Goal: Find specific page/section: Find specific page/section

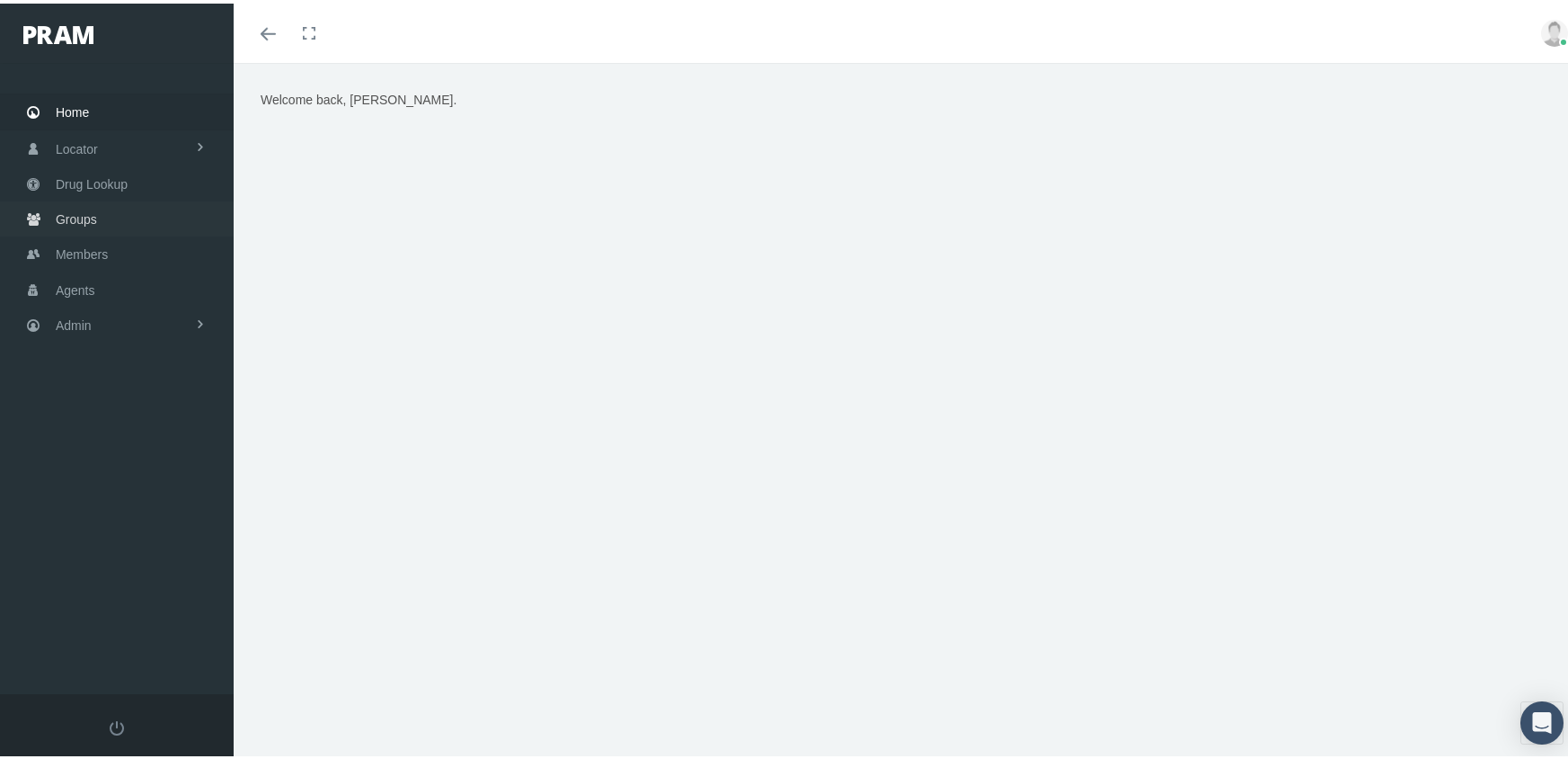
click at [86, 212] on span "Groups" at bounding box center [76, 215] width 41 height 34
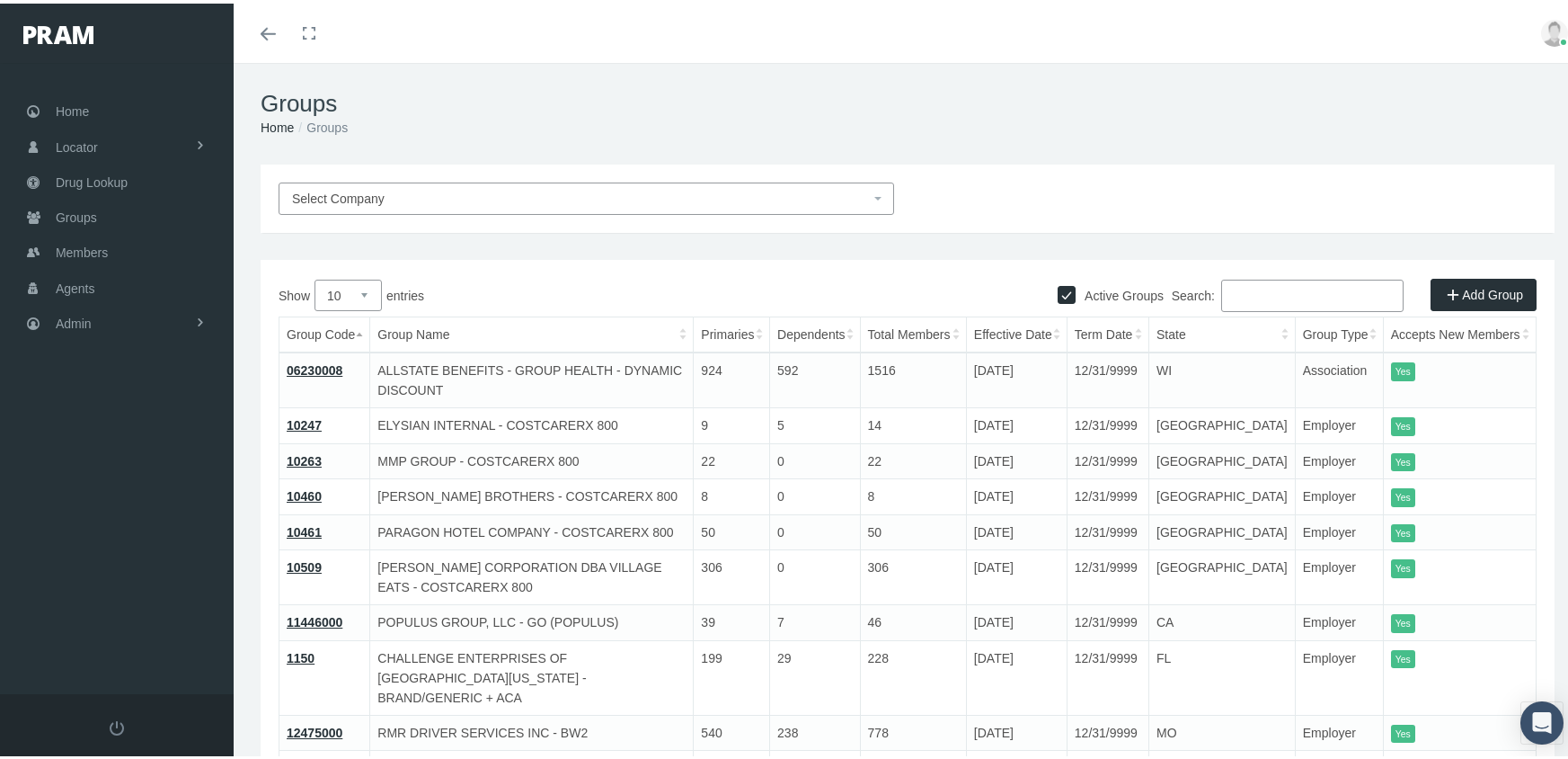
click at [1058, 291] on input "Active Groups" at bounding box center [1066, 289] width 18 height 18
checkbox input "false"
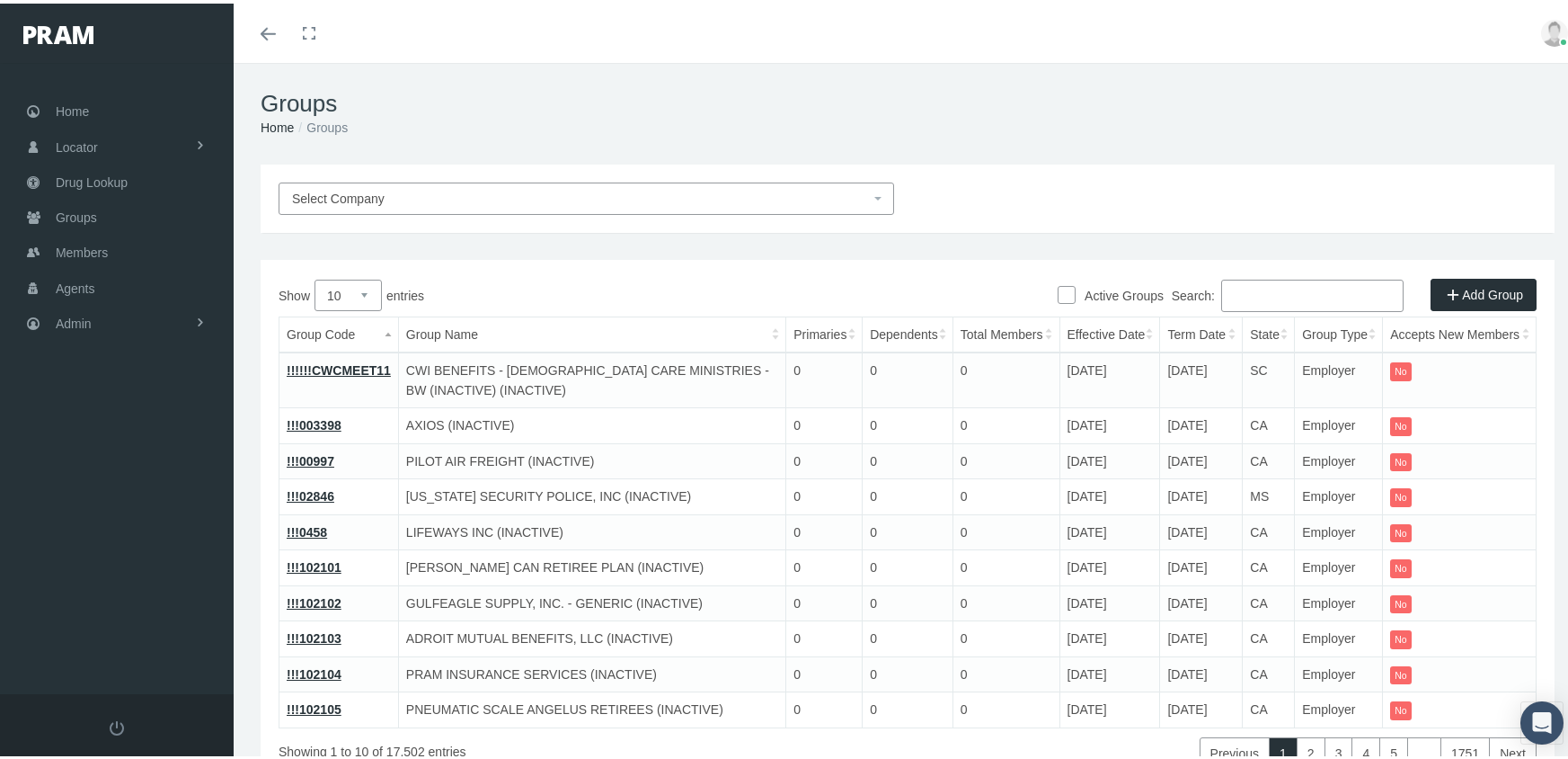
drag, startPoint x: 1271, startPoint y: 292, endPoint x: 1282, endPoint y: 292, distance: 11.0
click at [1282, 292] on input "Search:" at bounding box center [1312, 292] width 182 height 32
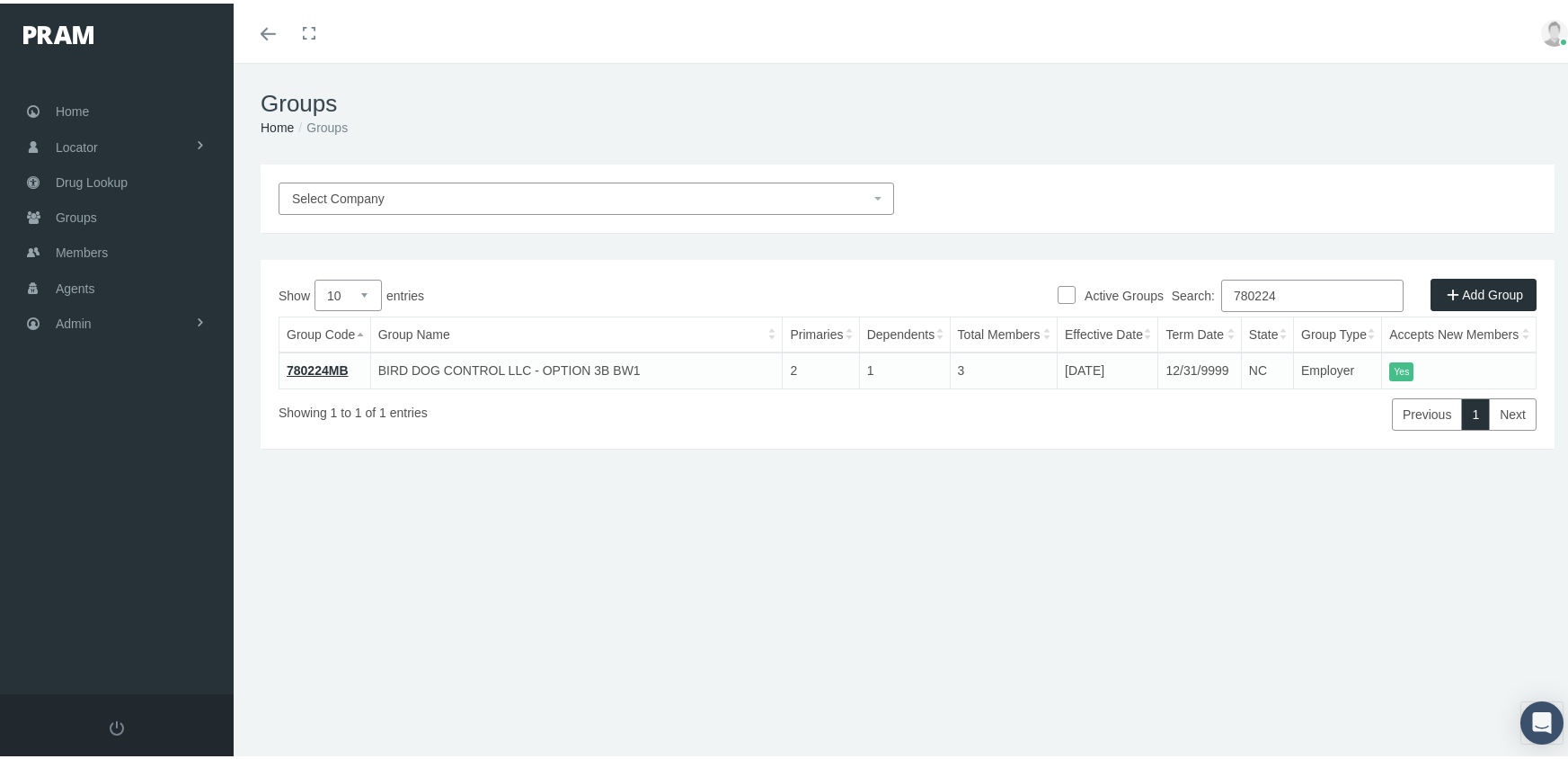
type input "780224"
click at [321, 367] on link "780224MB" at bounding box center [318, 366] width 62 height 14
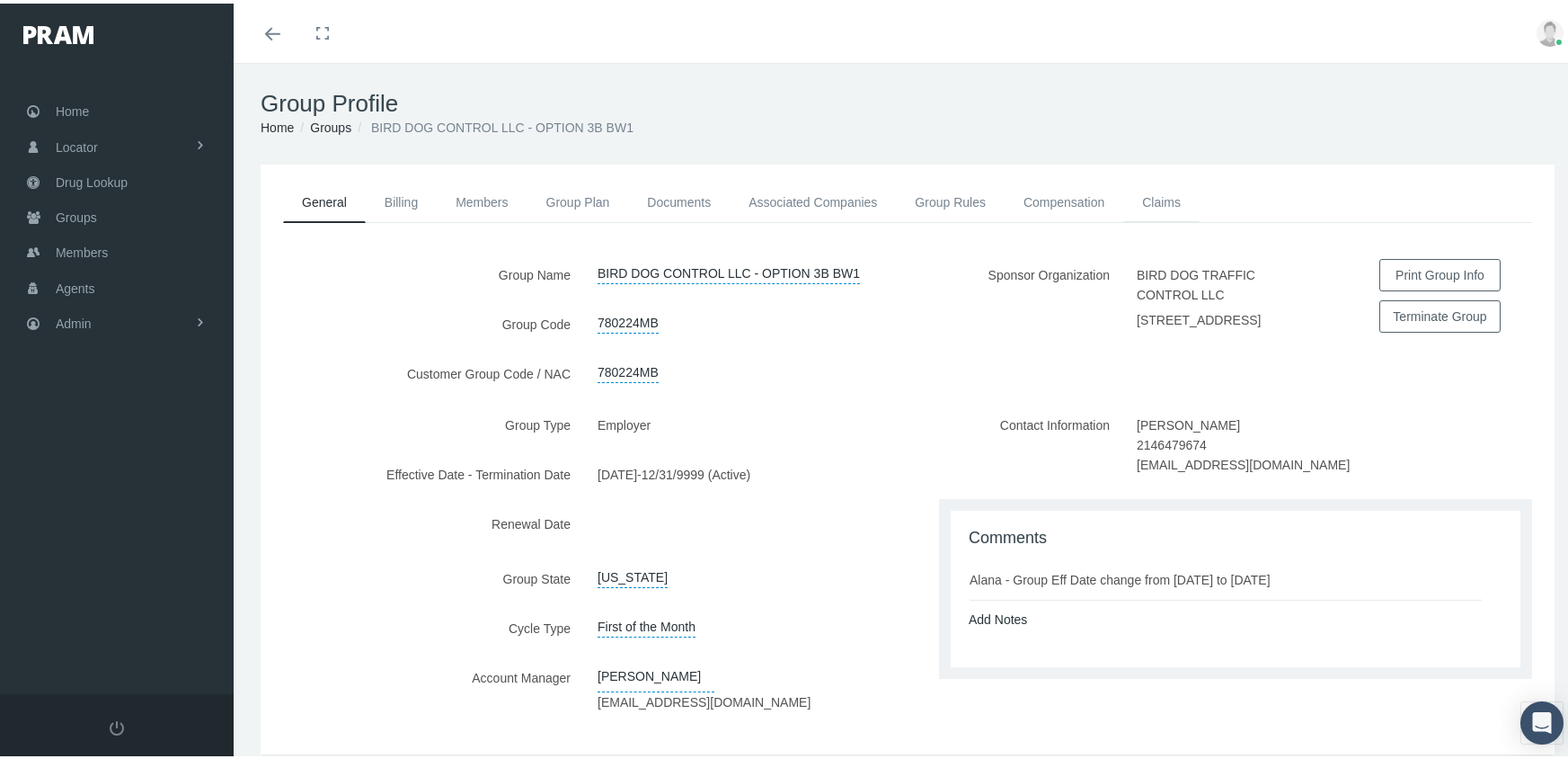
click at [1170, 196] on link "Claims" at bounding box center [1161, 198] width 76 height 40
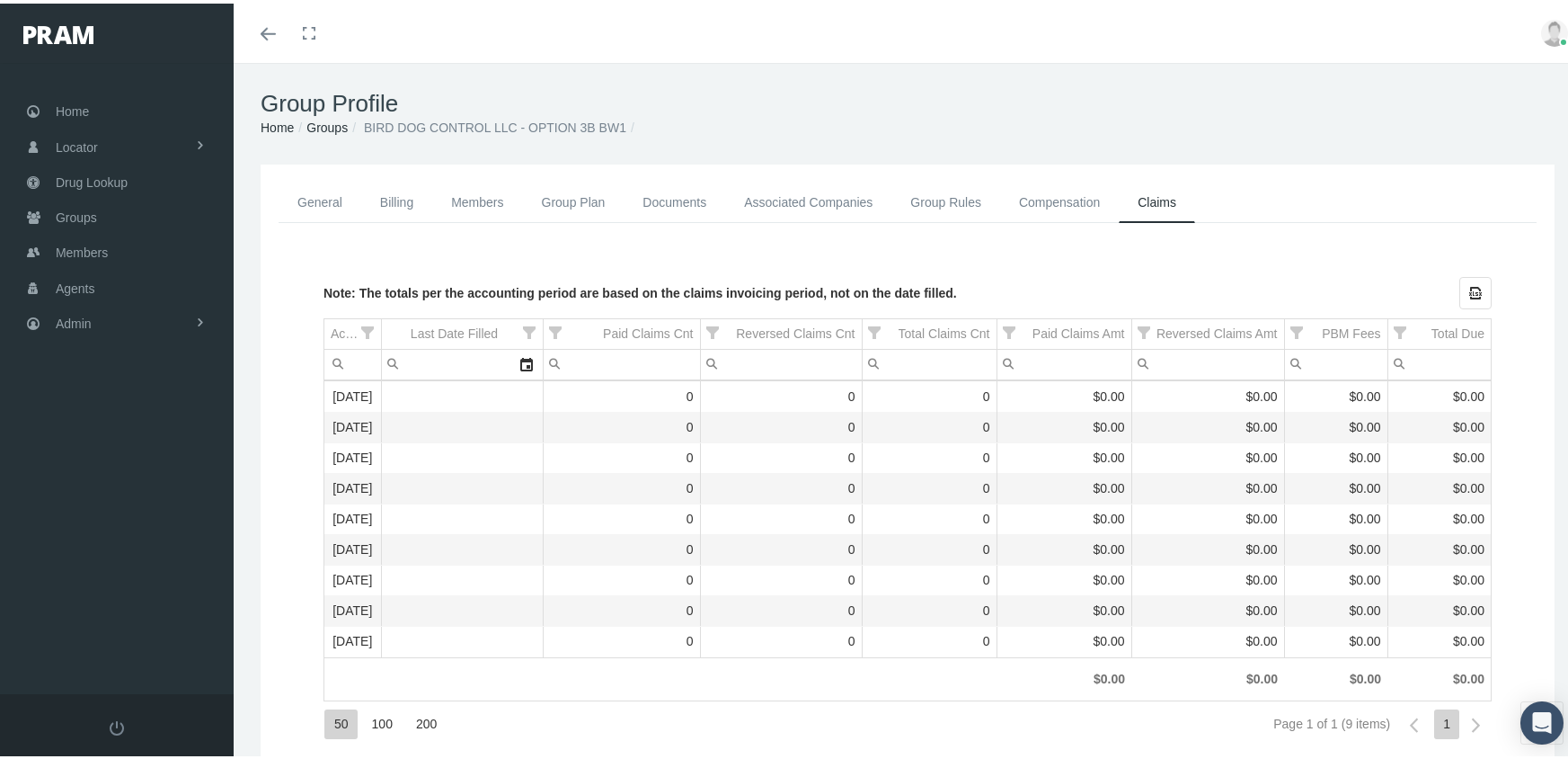
click at [319, 128] on link "Groups" at bounding box center [327, 123] width 41 height 14
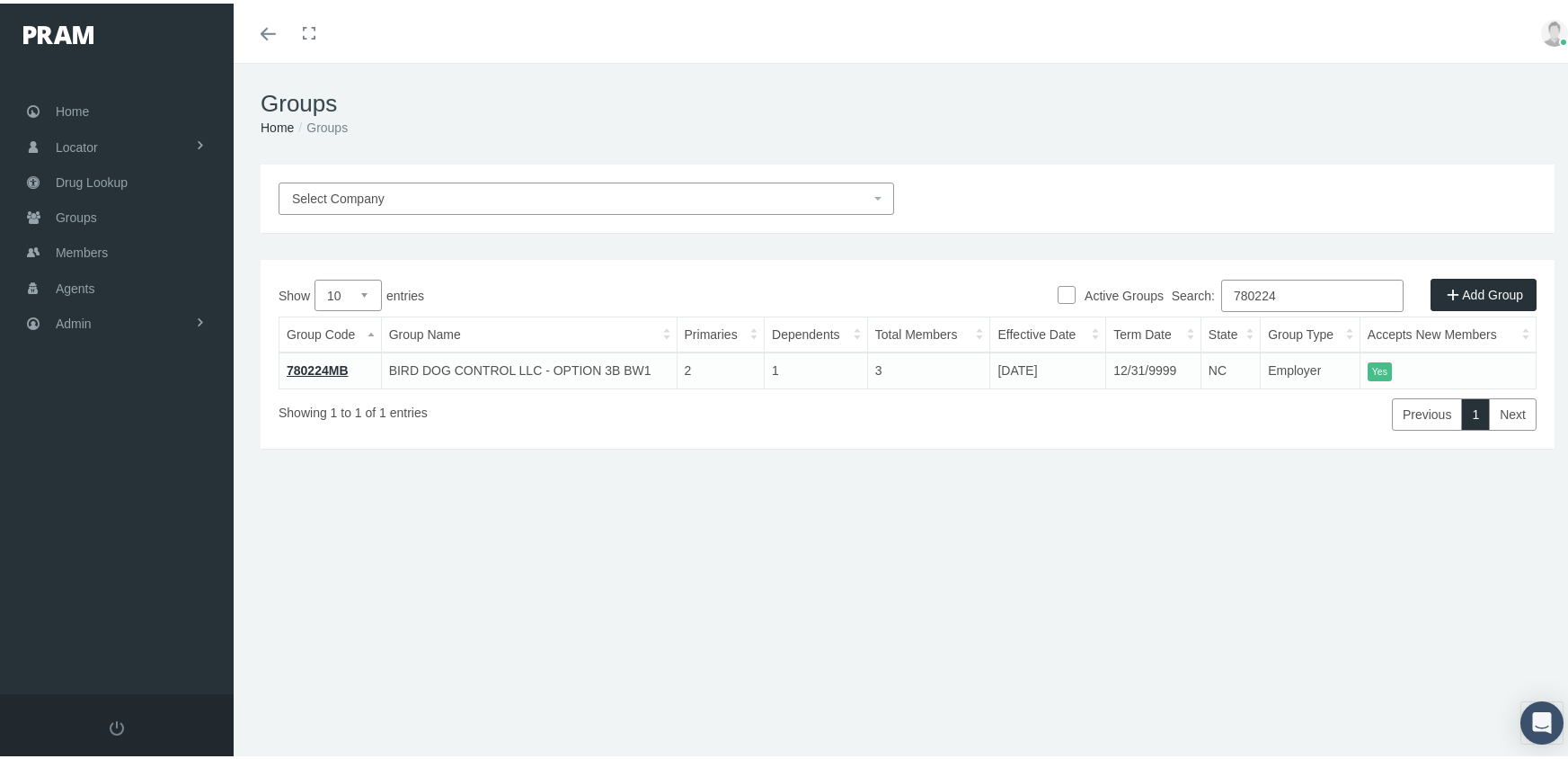
drag, startPoint x: 1308, startPoint y: 292, endPoint x: 1018, endPoint y: 292, distance: 290.0
click at [1018, 292] on div "Search: 780224" at bounding box center [1221, 293] width 629 height 37
type input "780231"
click at [296, 359] on link "780231MB" at bounding box center [318, 366] width 62 height 14
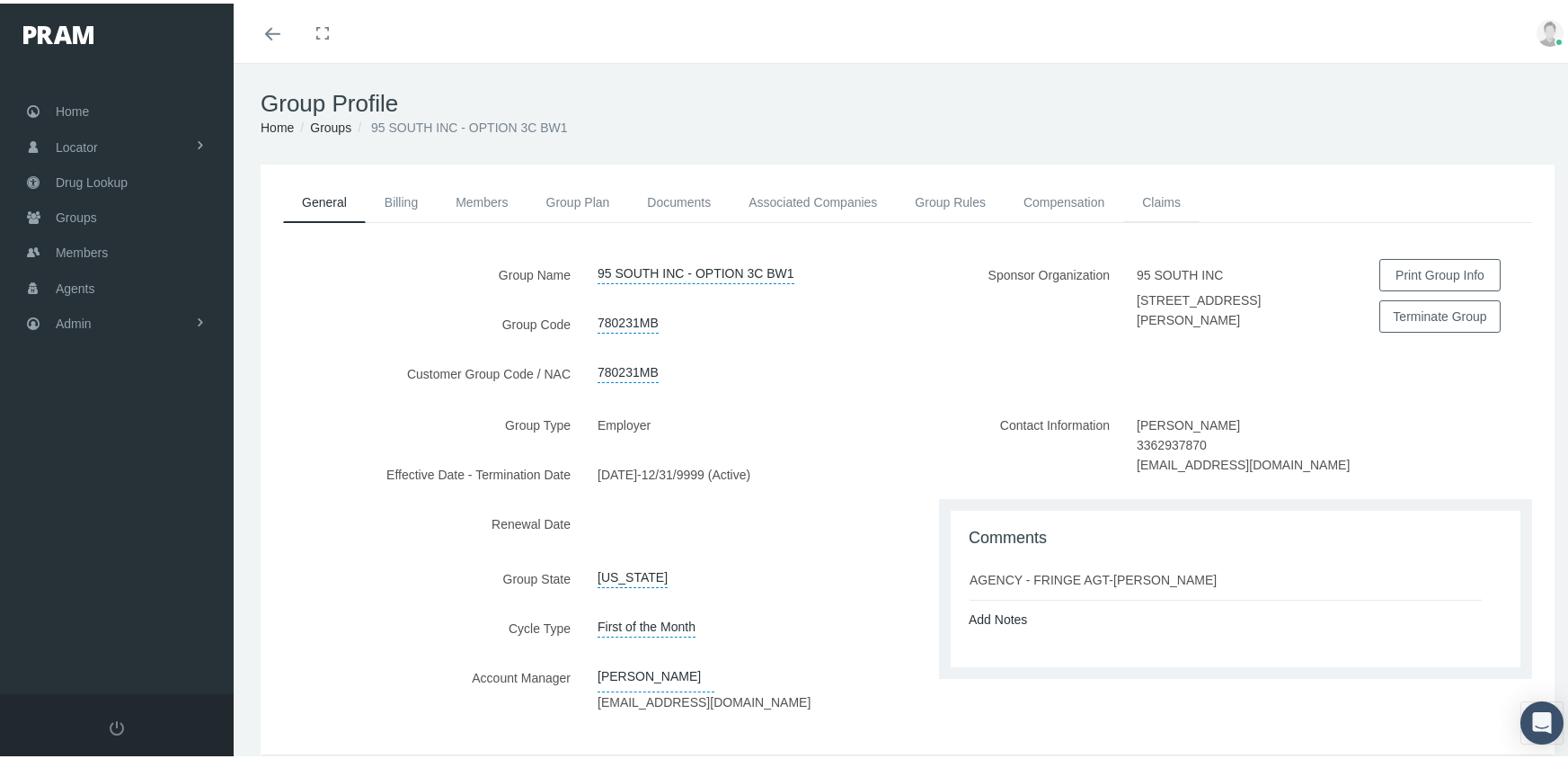
click at [1166, 197] on link "Claims" at bounding box center [1161, 198] width 76 height 40
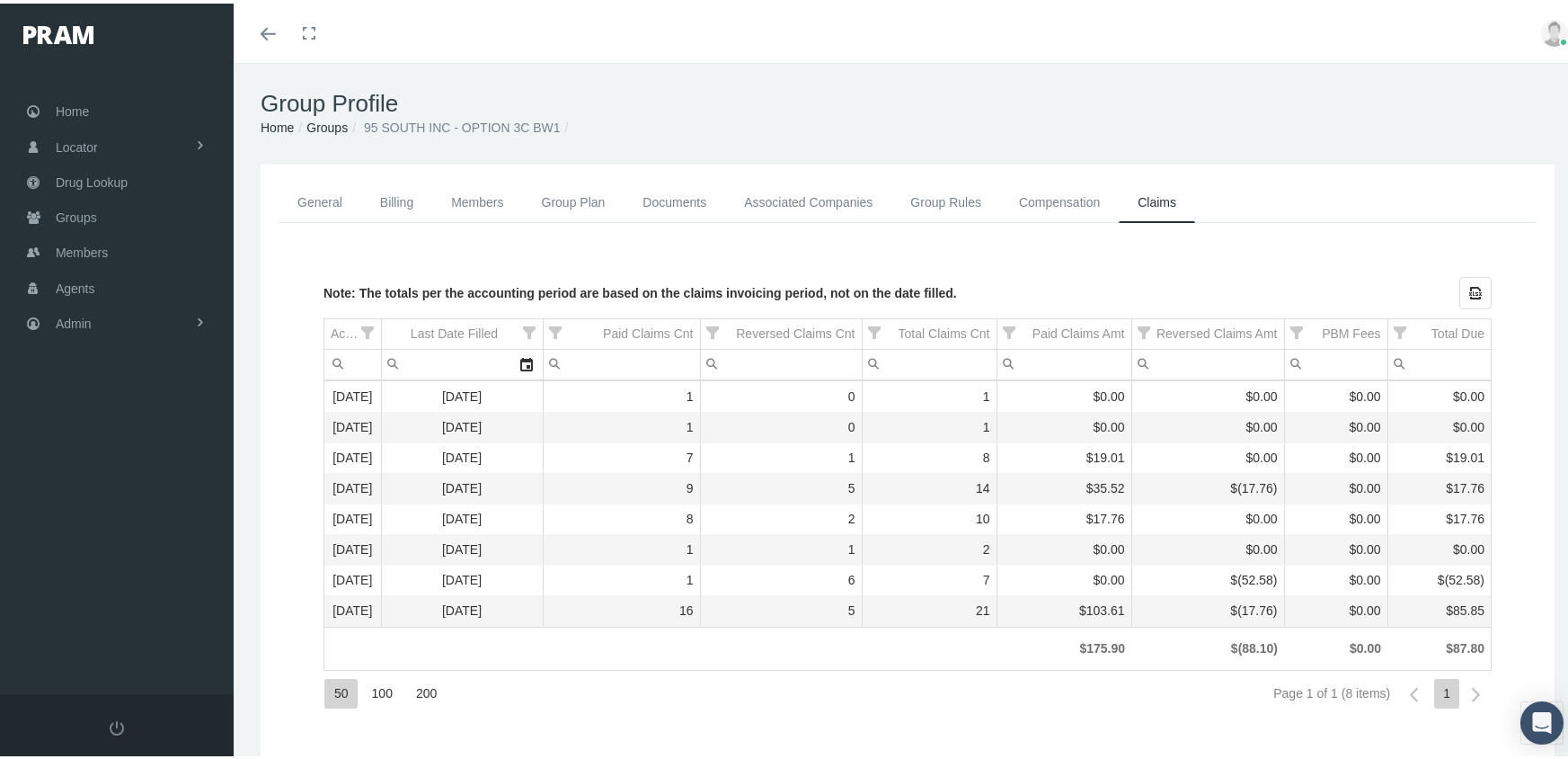
click at [328, 121] on link "Groups" at bounding box center [327, 123] width 41 height 14
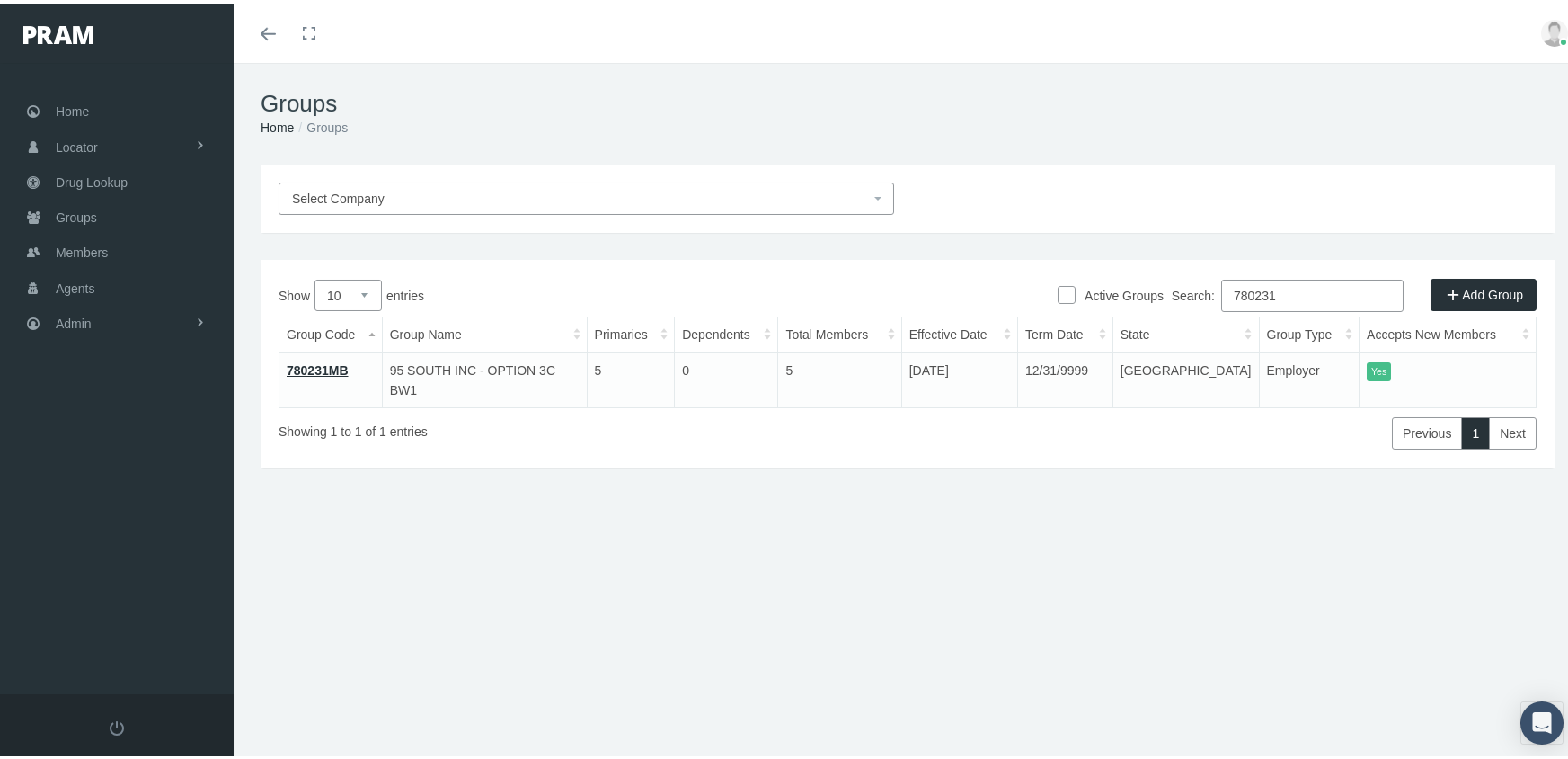
drag, startPoint x: 1146, startPoint y: 291, endPoint x: 1135, endPoint y: 292, distance: 11.0
click at [1135, 292] on div "Active Groups Add Group Show 10 25 50 100 entries Search: 780231 Group Code Gro…" at bounding box center [907, 359] width 1294 height 208
type input "730289mb"
click at [330, 360] on link "730289MB" at bounding box center [318, 366] width 62 height 14
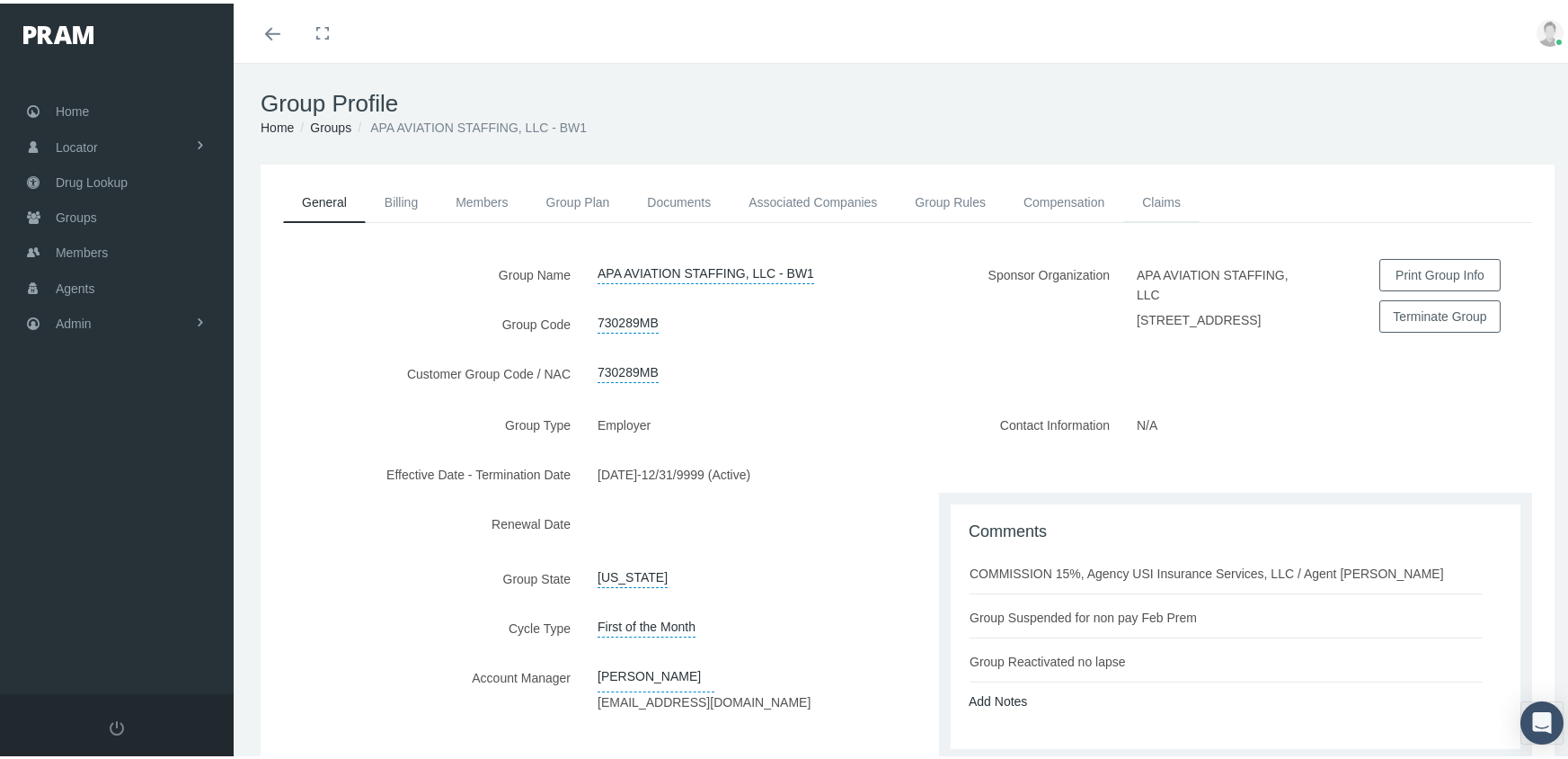
click at [1156, 203] on link "Claims" at bounding box center [1161, 198] width 76 height 40
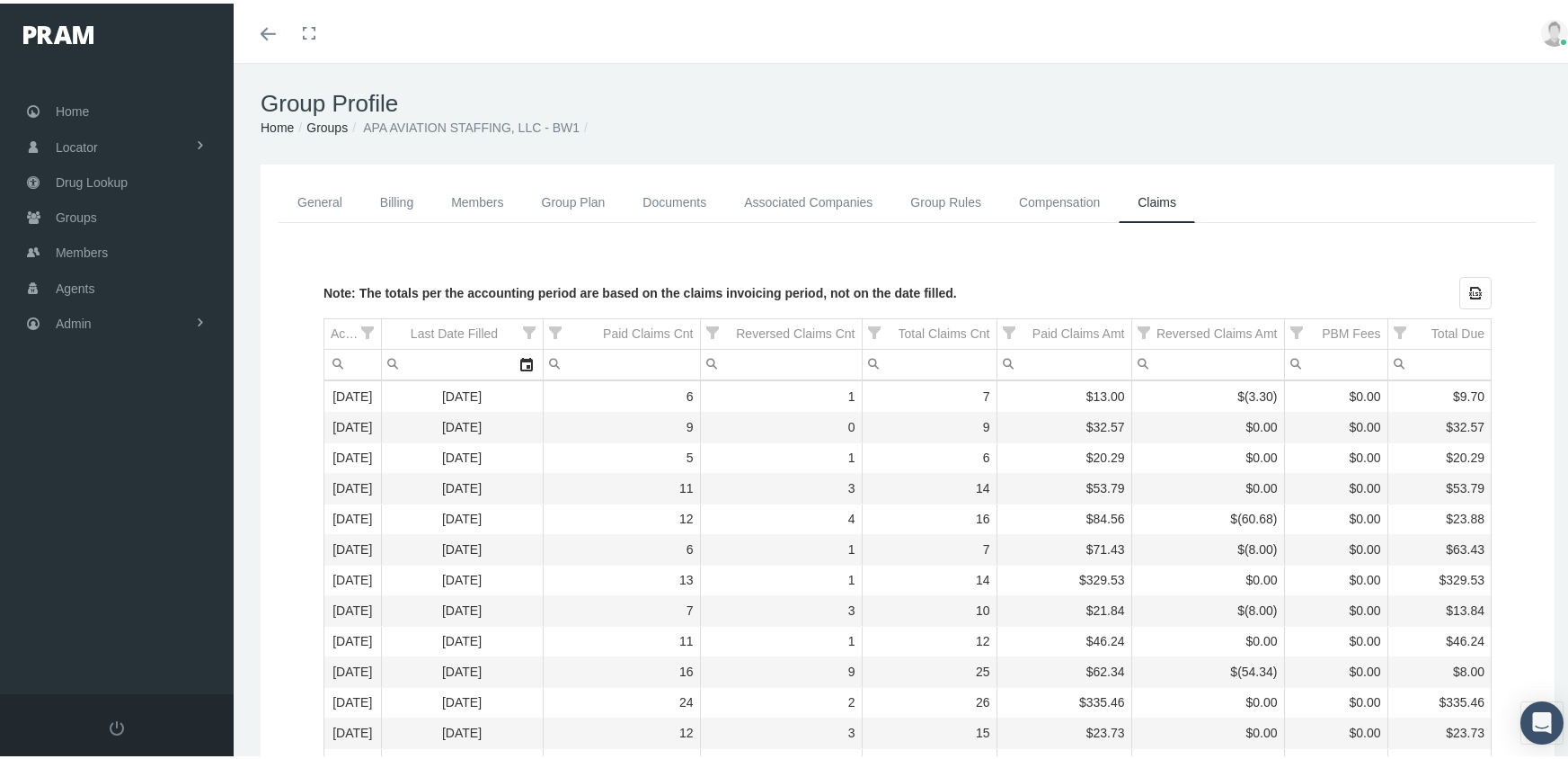
click at [325, 126] on link "Groups" at bounding box center [327, 123] width 41 height 14
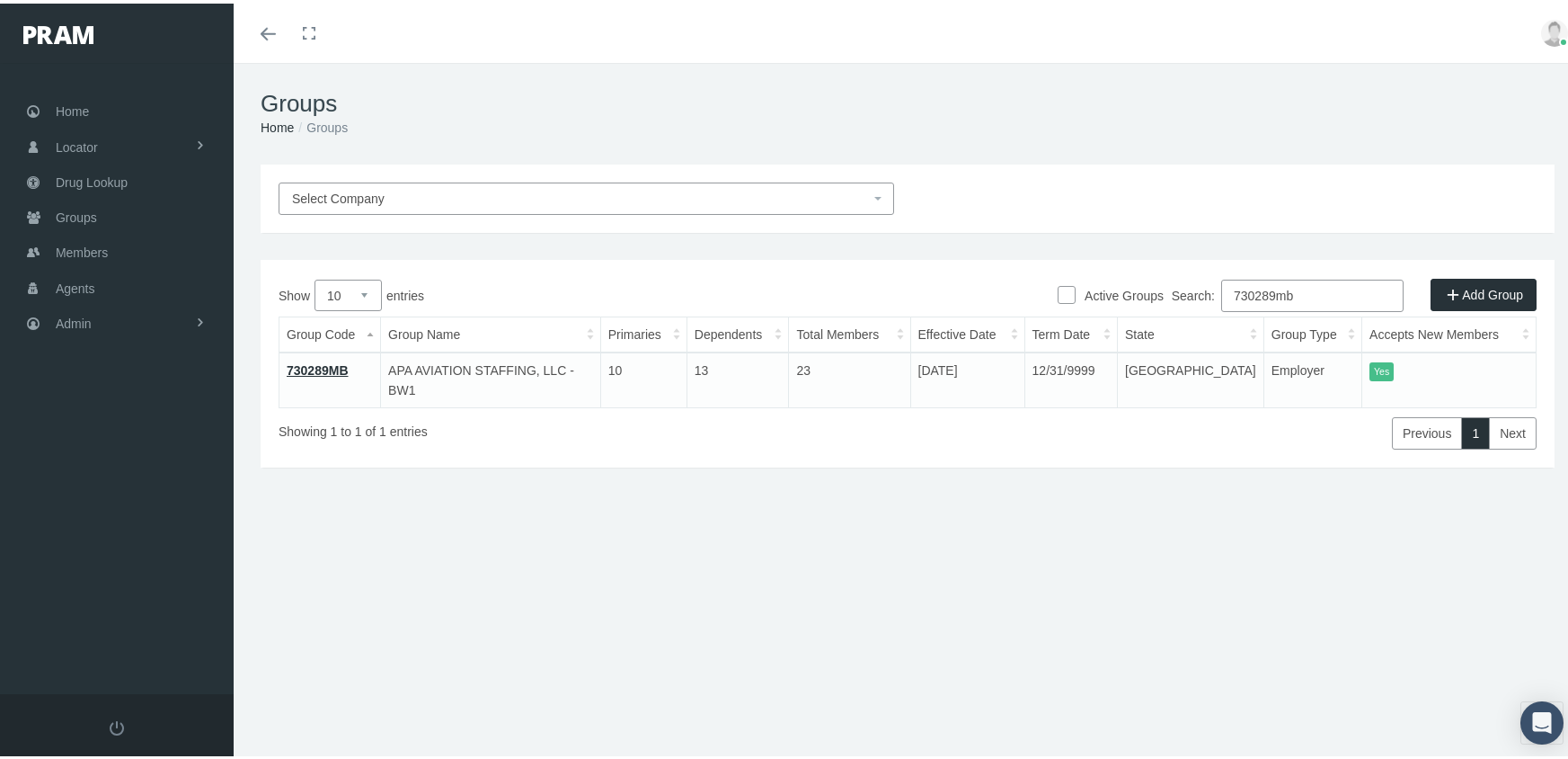
drag, startPoint x: 1308, startPoint y: 292, endPoint x: 1330, endPoint y: 272, distance: 29.7
click at [1150, 292] on div "Search: 730289mb" at bounding box center [1221, 293] width 629 height 37
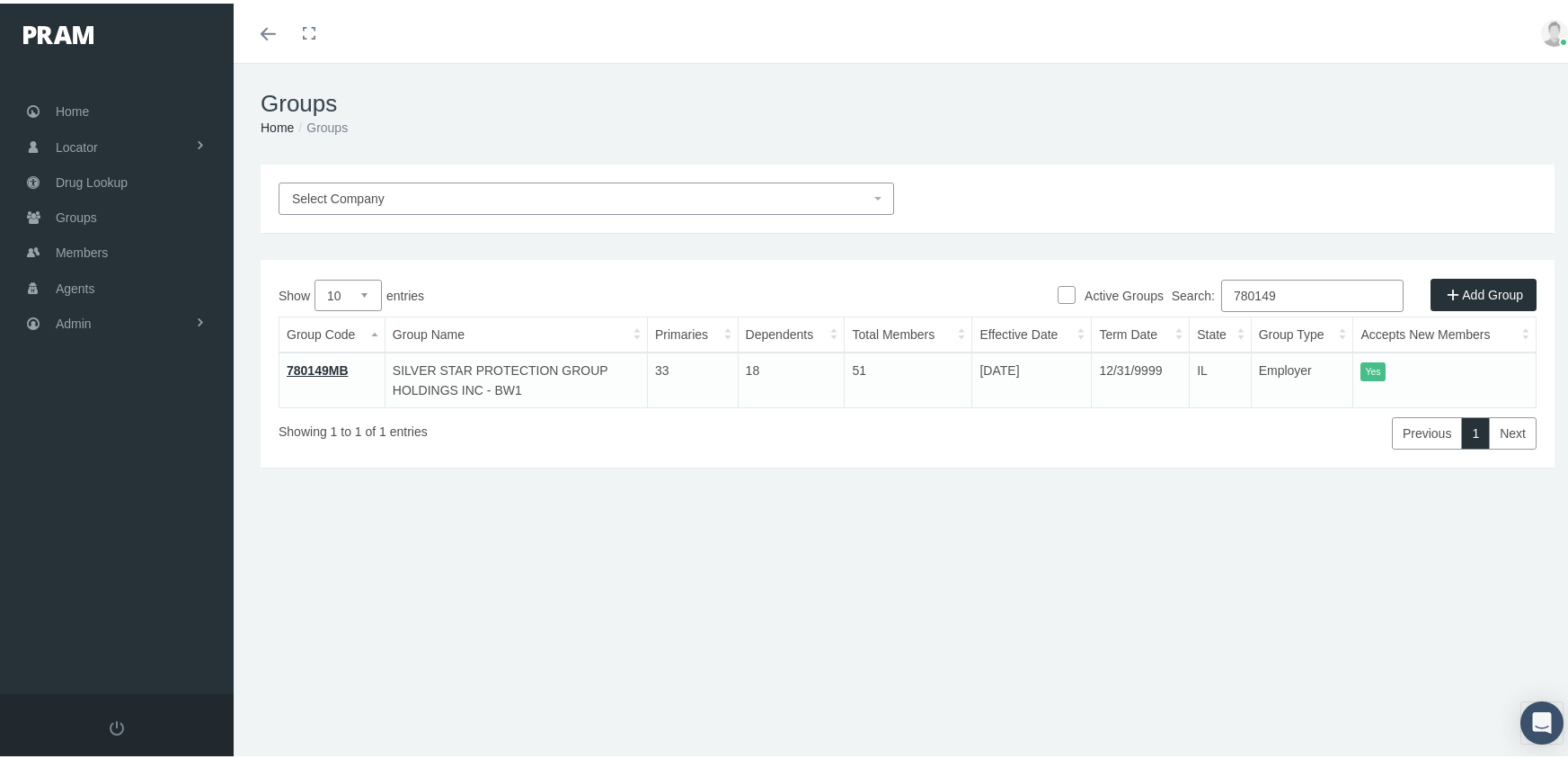
type input "780149"
click at [345, 367] on link "780149MB" at bounding box center [318, 366] width 62 height 14
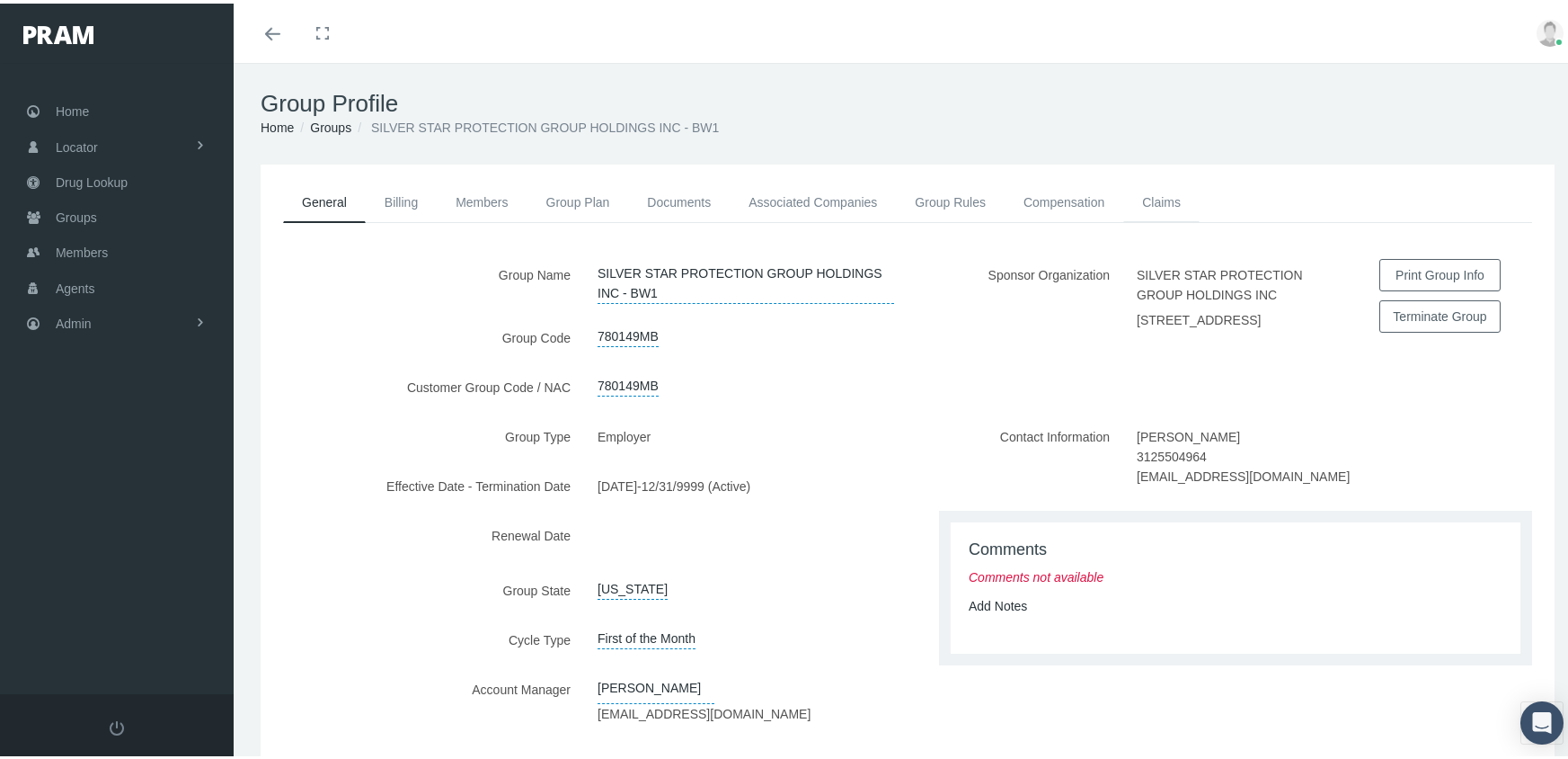
click at [1147, 193] on link "Claims" at bounding box center [1161, 198] width 76 height 40
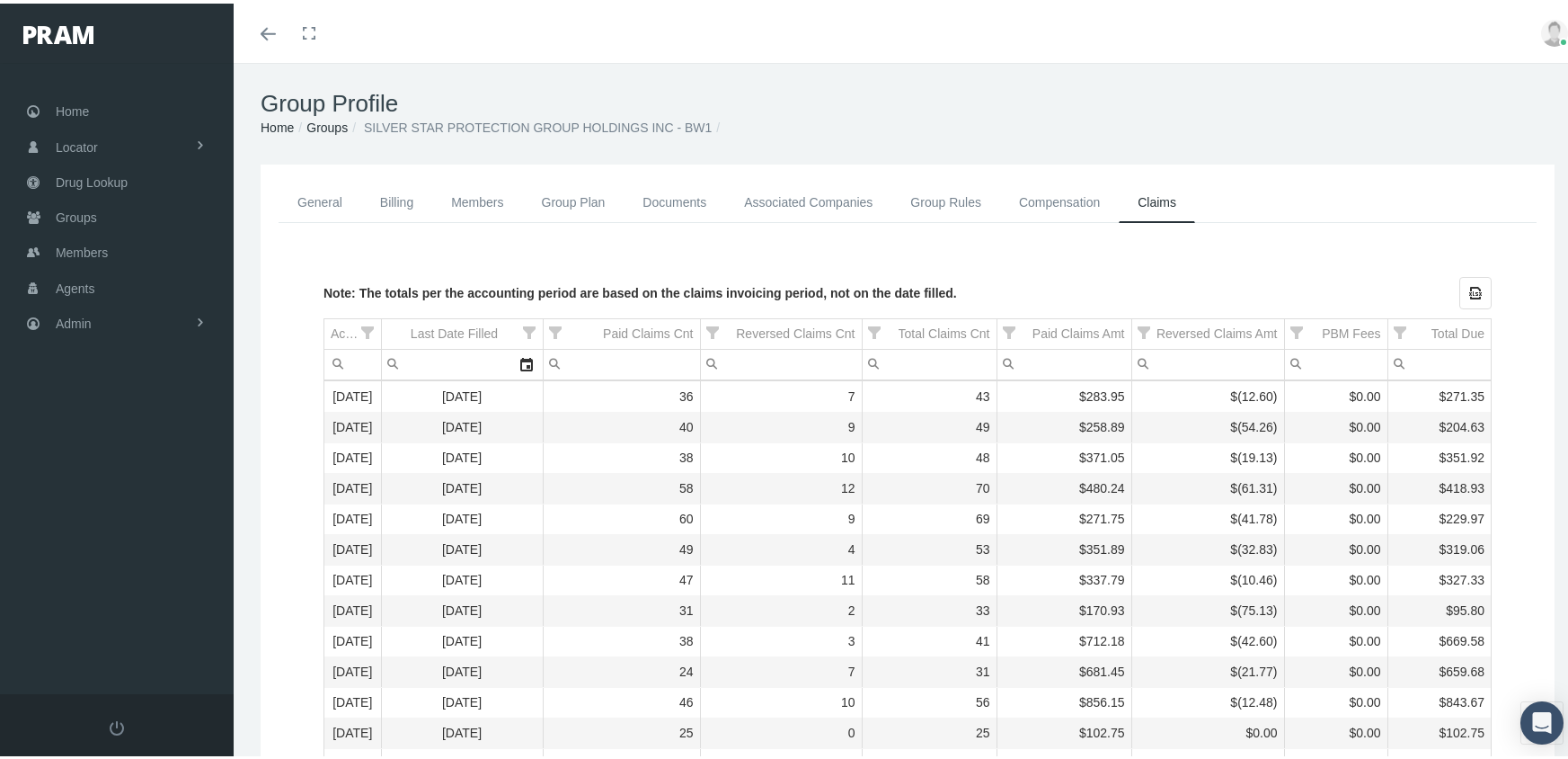
click at [332, 124] on link "Groups" at bounding box center [327, 123] width 41 height 14
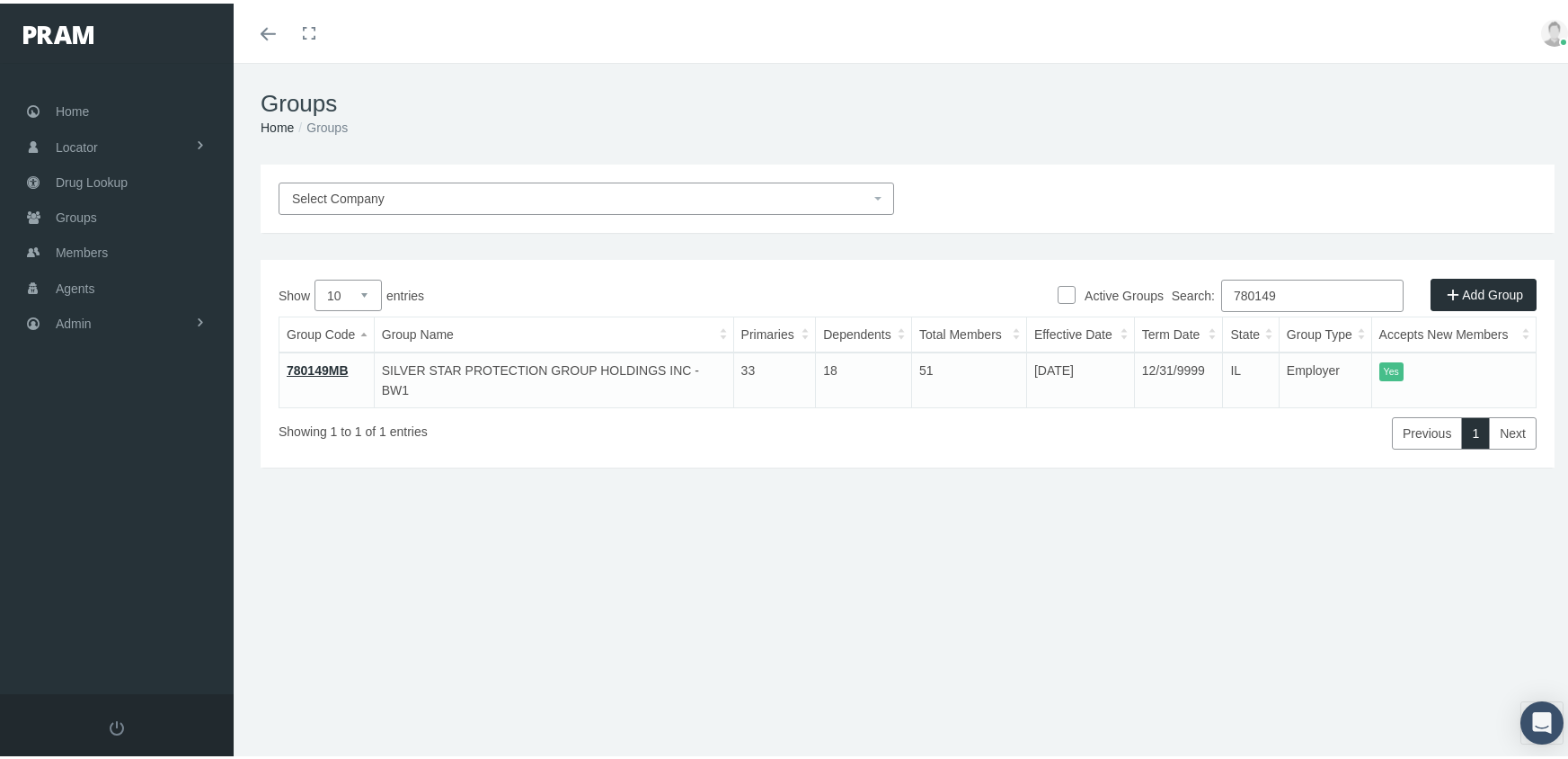
drag, startPoint x: 1297, startPoint y: 293, endPoint x: 1177, endPoint y: 296, distance: 120.0
click at [1177, 296] on label "Search: 780149" at bounding box center [1287, 292] width 232 height 32
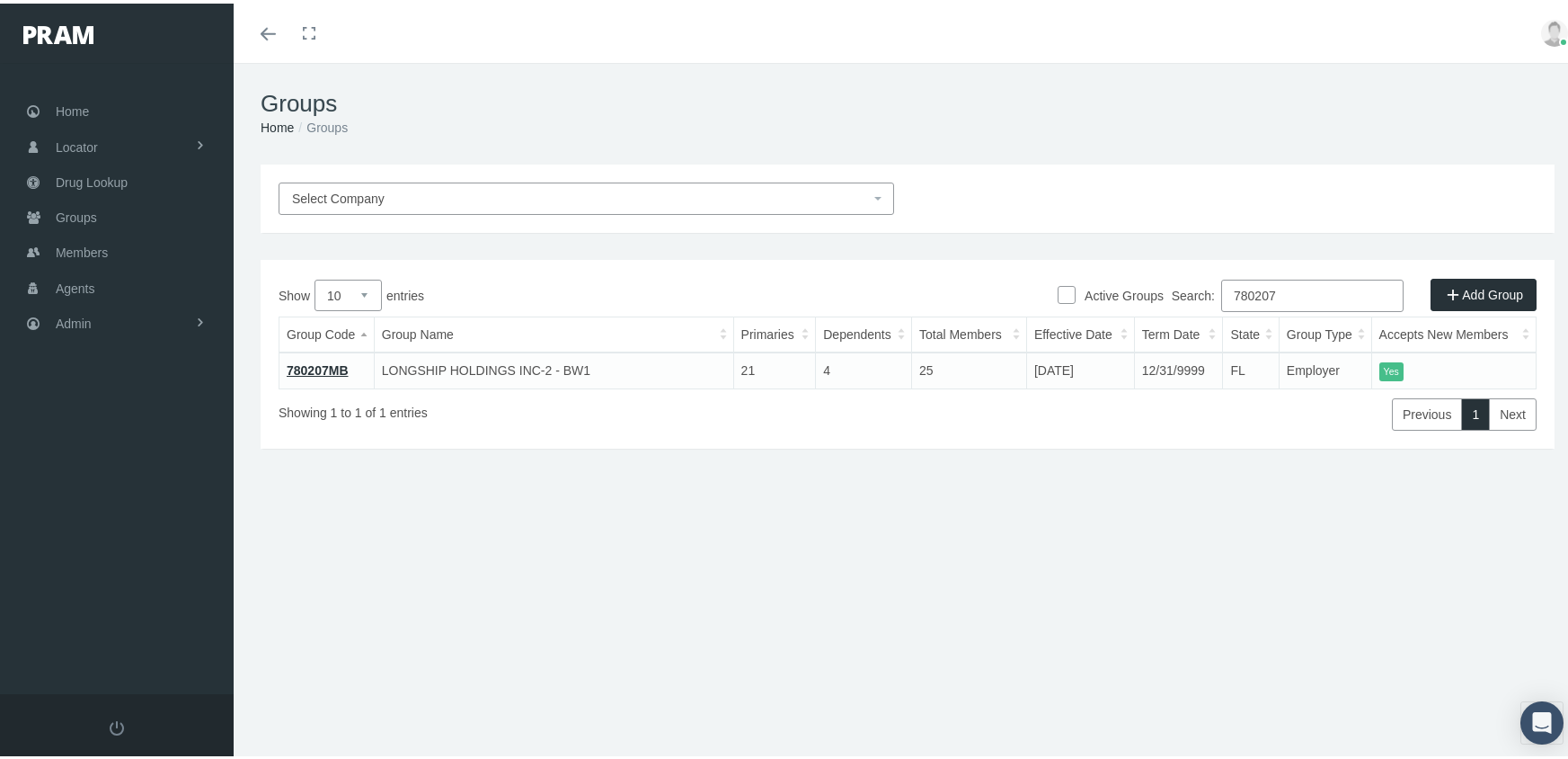
type input "780207"
click at [331, 366] on link "780207MB" at bounding box center [318, 366] width 62 height 14
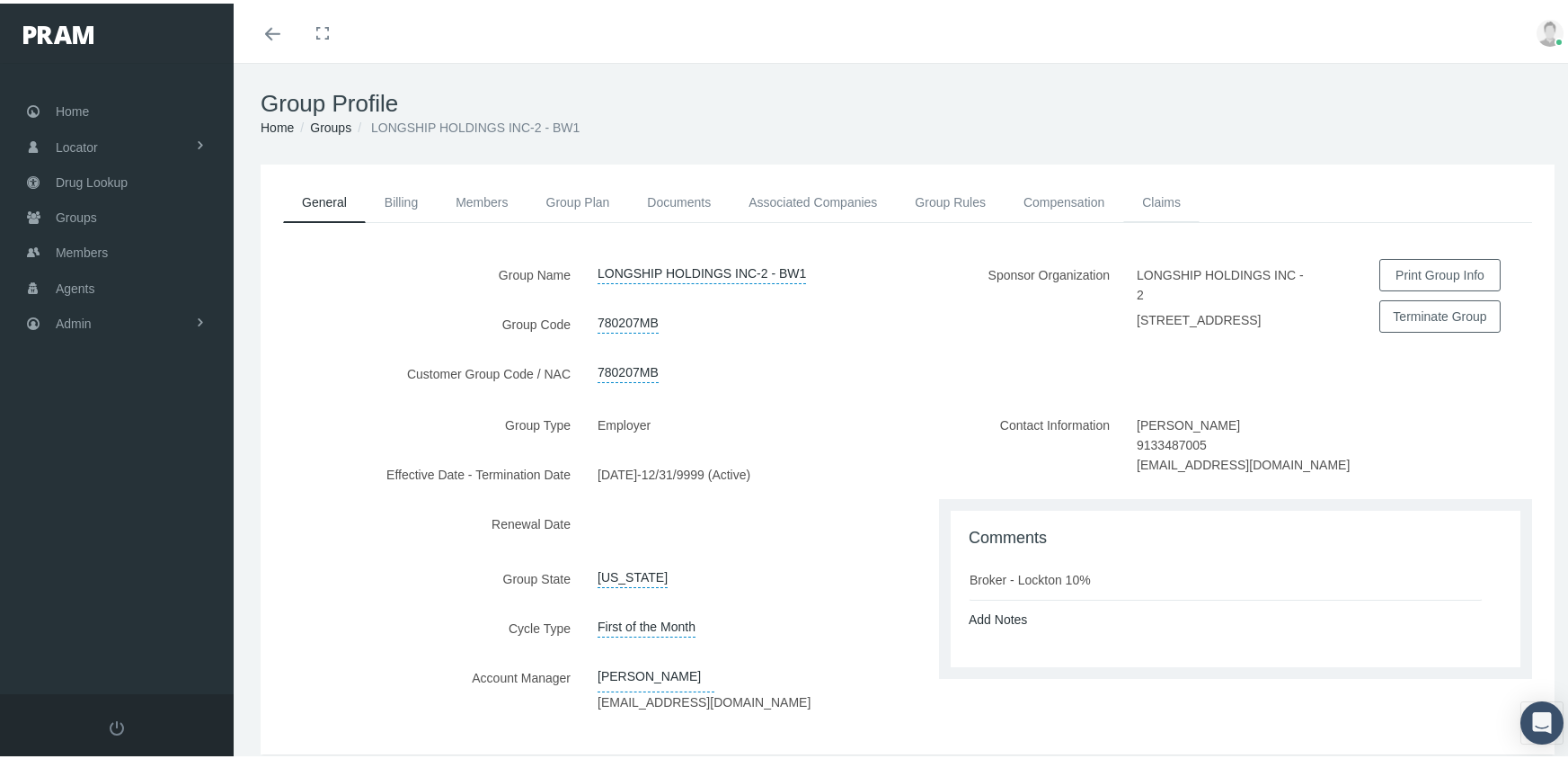
click at [1162, 200] on link "Claims" at bounding box center [1161, 198] width 76 height 40
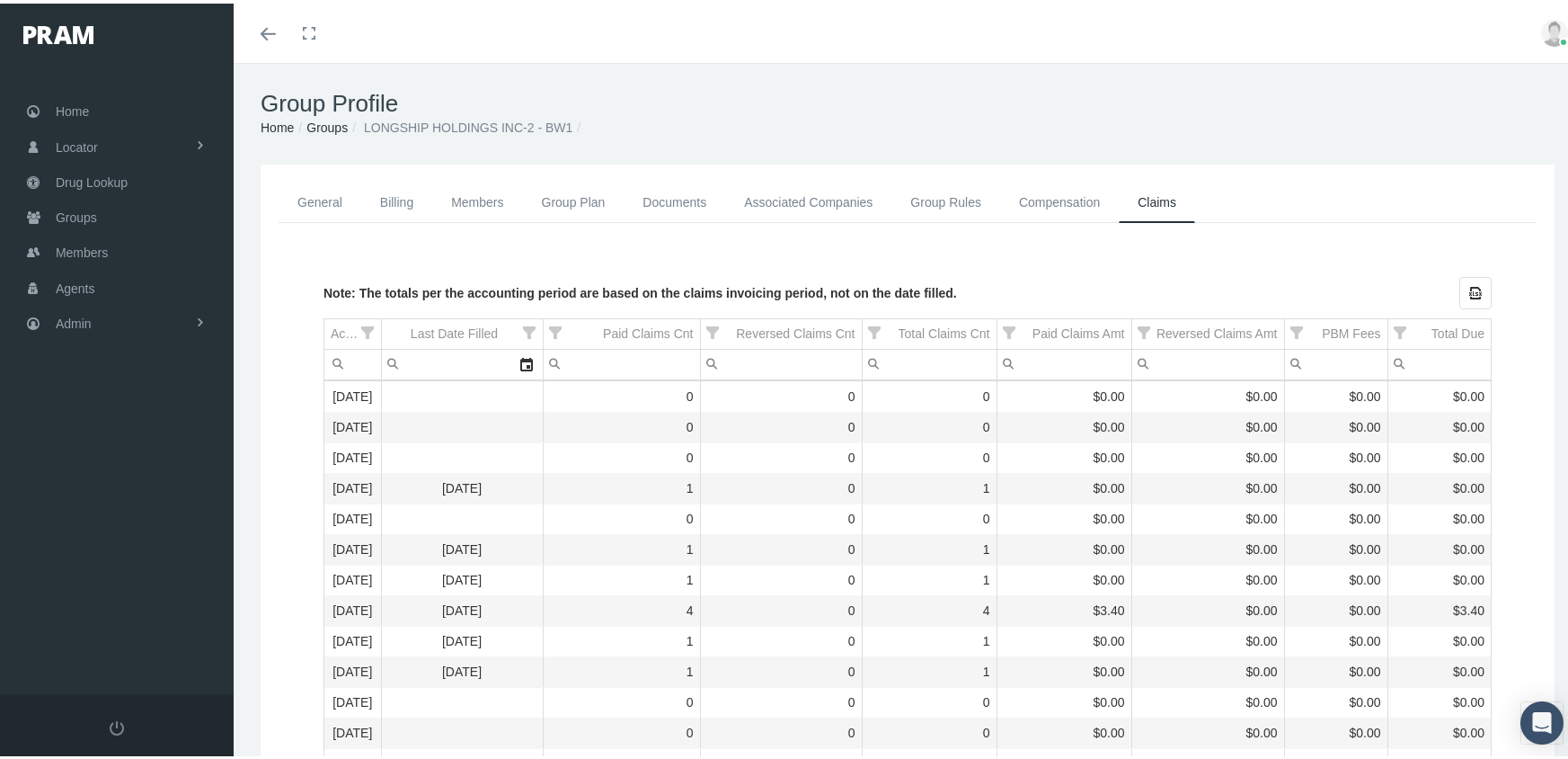
click at [337, 118] on link "Groups" at bounding box center [327, 123] width 41 height 14
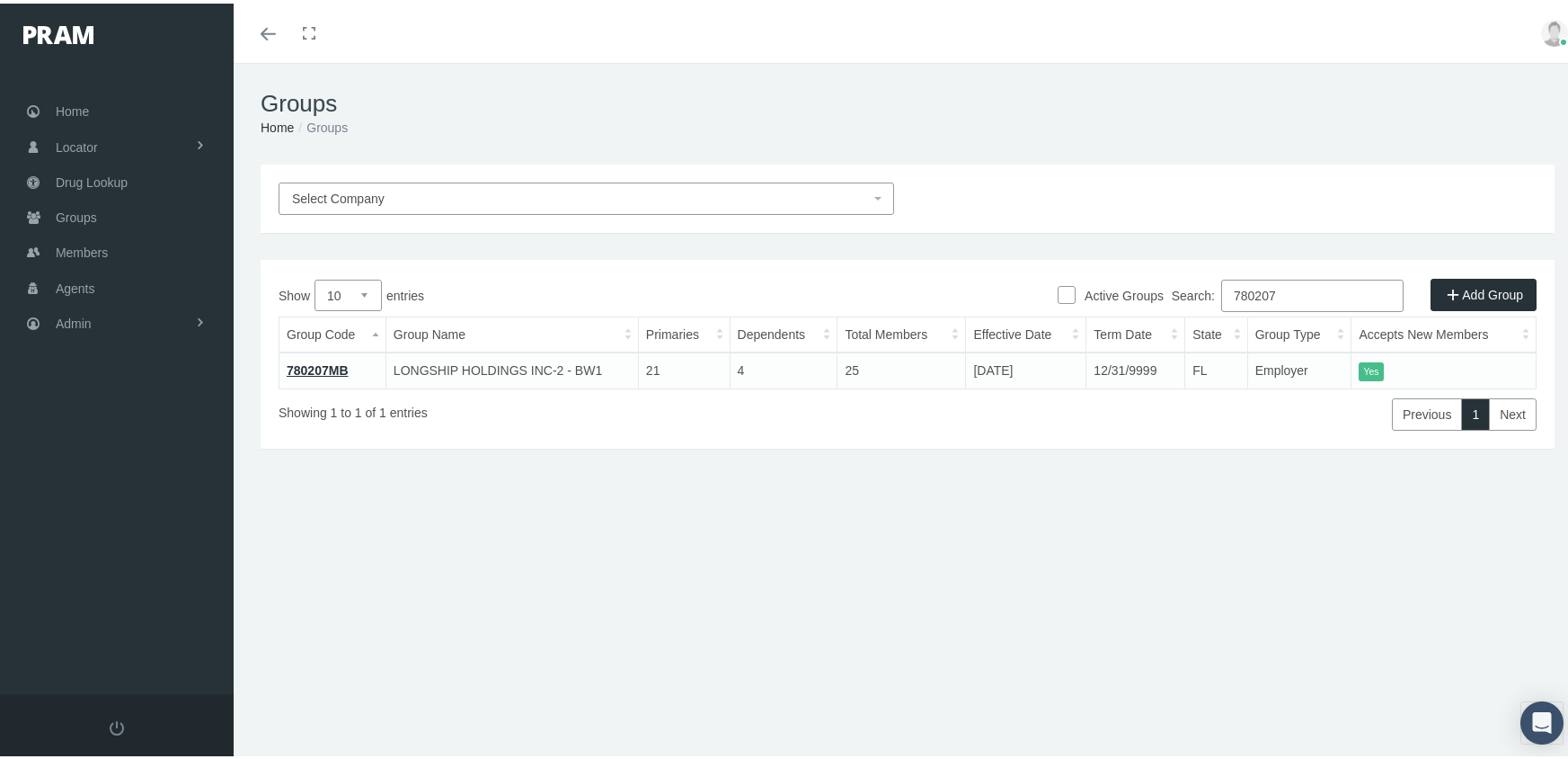
drag, startPoint x: 1291, startPoint y: 298, endPoint x: 1112, endPoint y: 305, distance: 179.1
click at [1112, 305] on div "Search: 780207" at bounding box center [1221, 293] width 629 height 37
type input "4"
type input "730169"
click at [309, 368] on link "730169LM" at bounding box center [317, 366] width 60 height 14
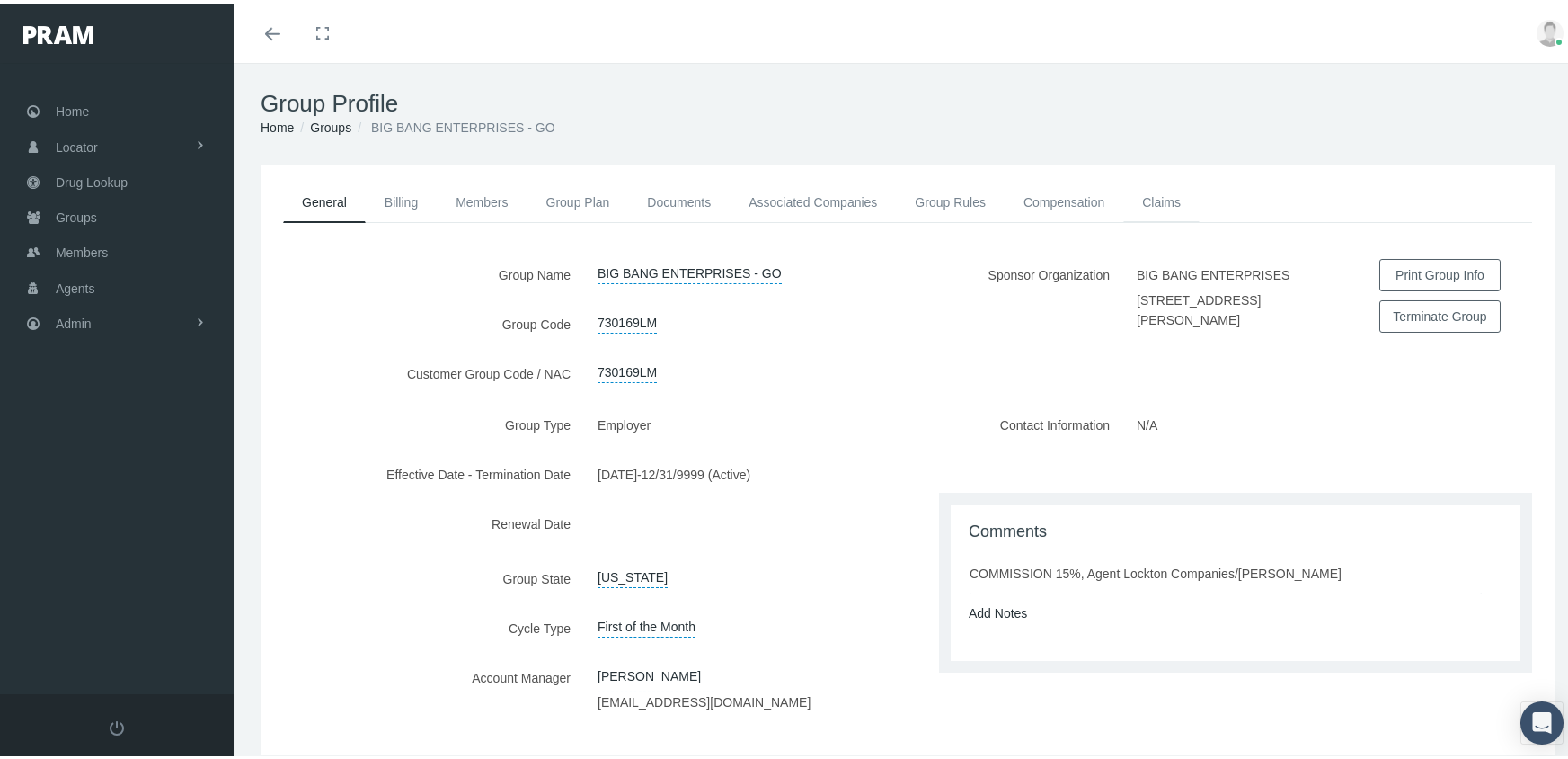
click at [1161, 200] on link "Claims" at bounding box center [1161, 198] width 76 height 40
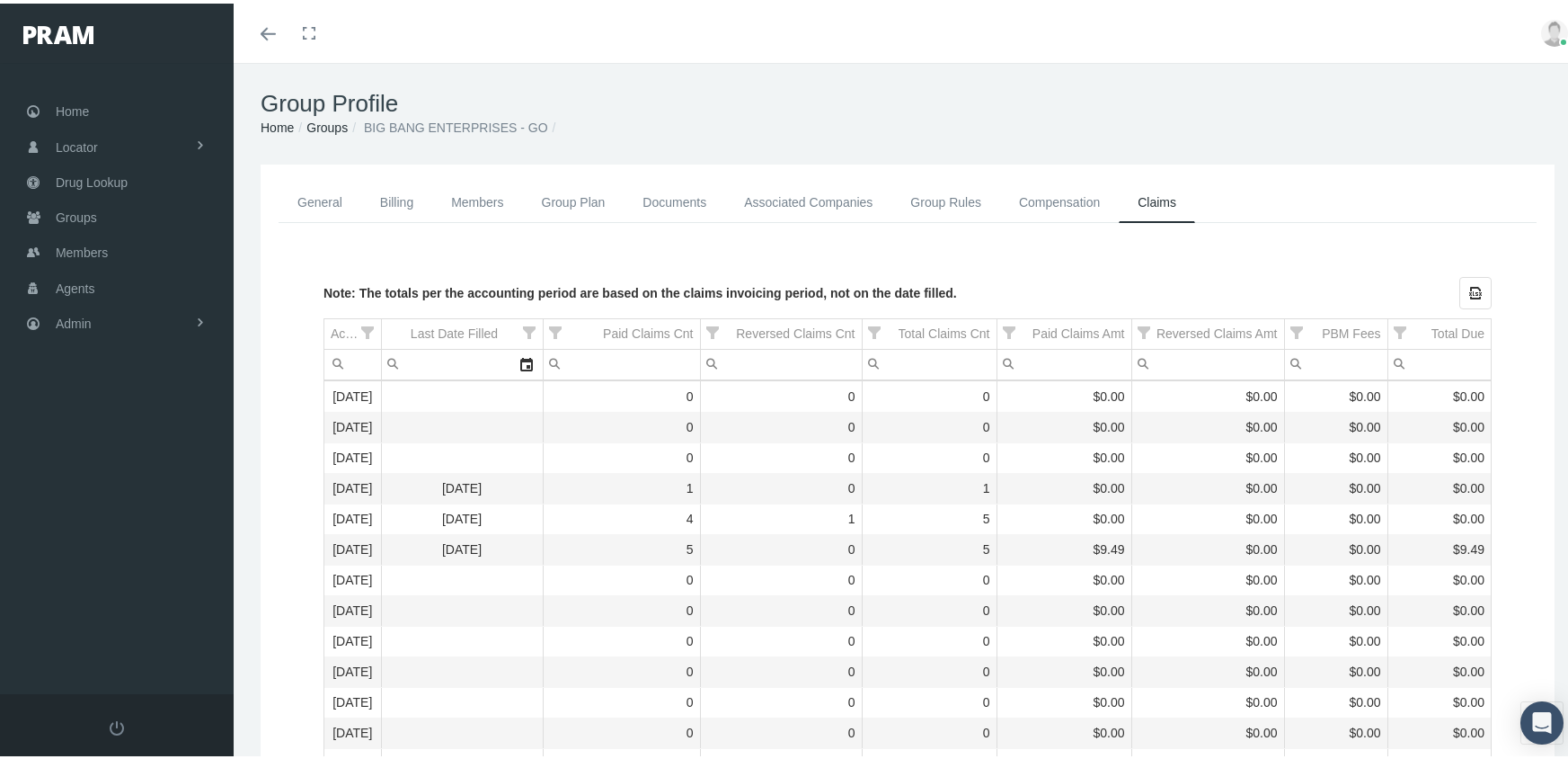
click at [337, 130] on link "Groups" at bounding box center [327, 123] width 41 height 14
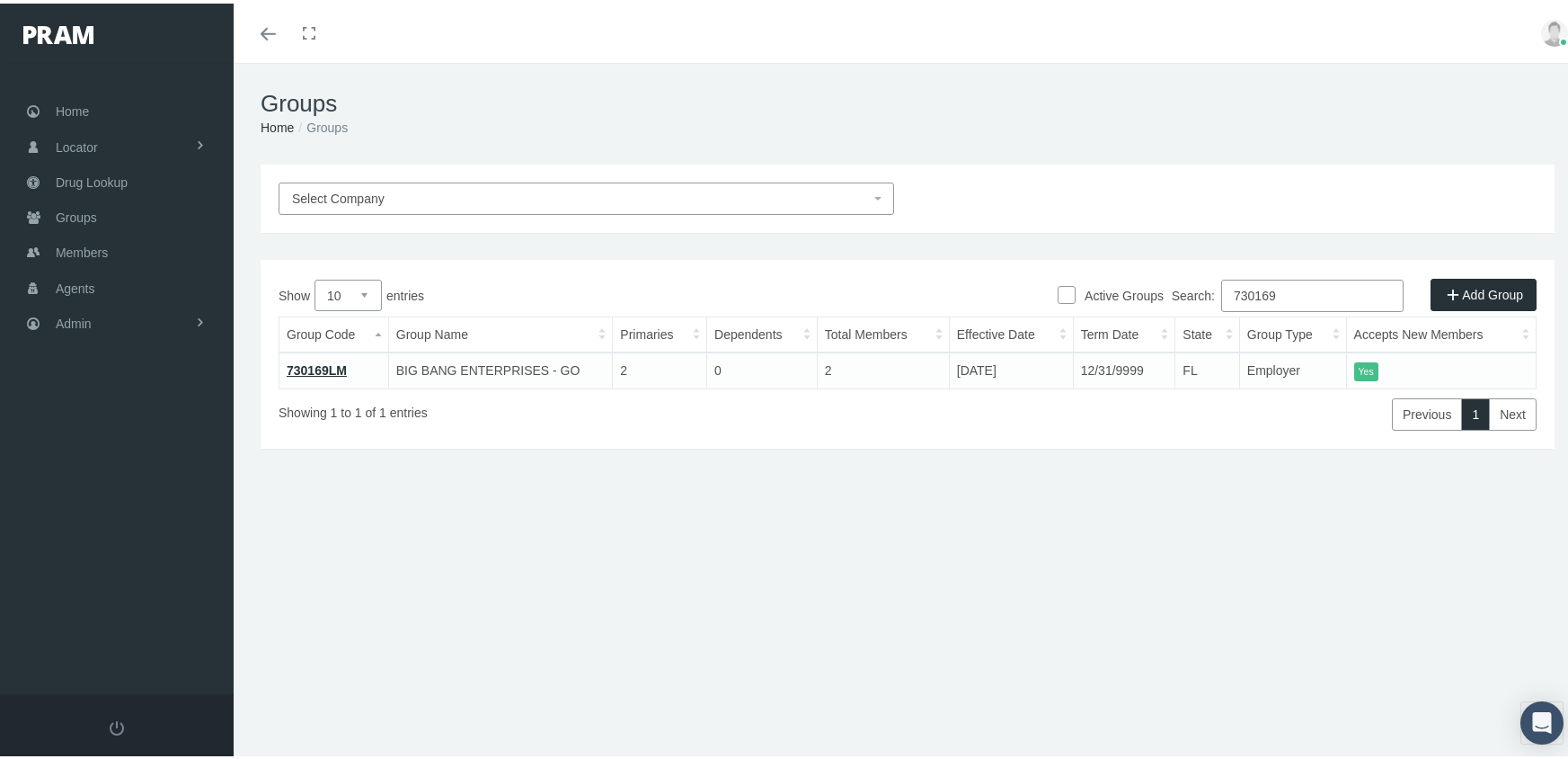
drag, startPoint x: 1288, startPoint y: 292, endPoint x: 1192, endPoint y: 287, distance: 96.1
click at [1159, 297] on div "Search: 730169" at bounding box center [1221, 293] width 629 height 37
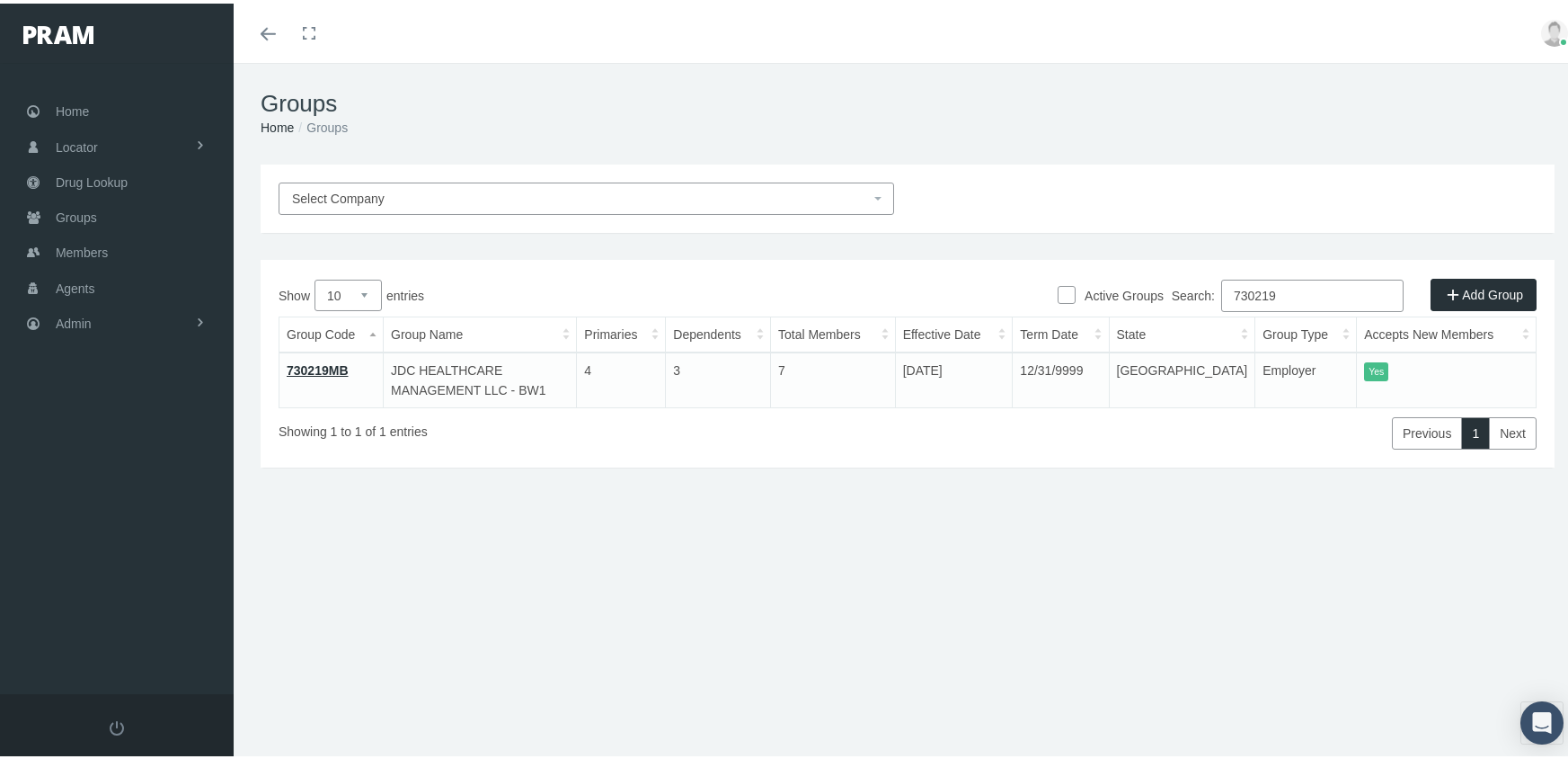
type input "730219"
click at [306, 368] on link "730219MB" at bounding box center [318, 366] width 62 height 14
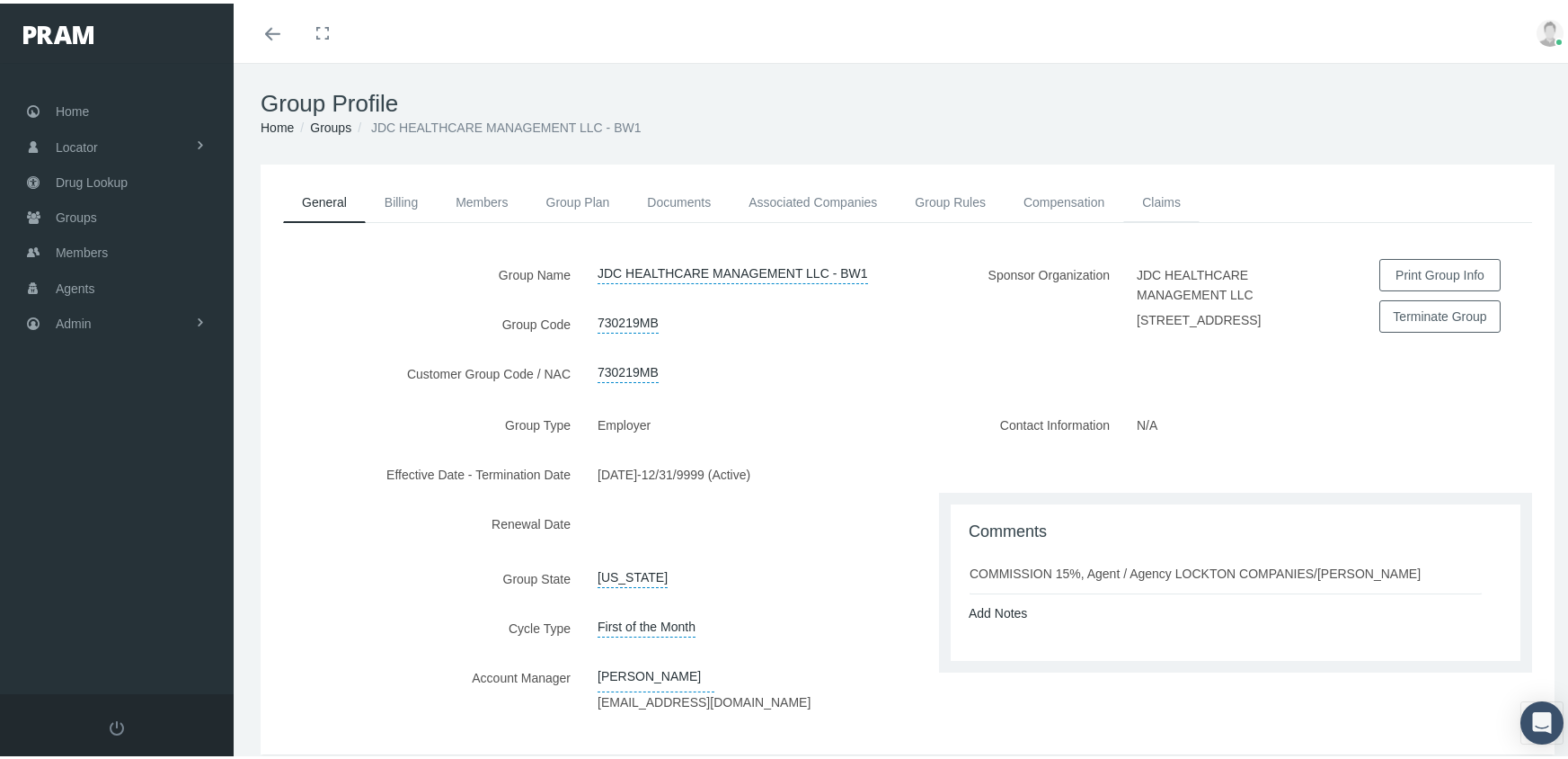
click at [1163, 197] on link "Claims" at bounding box center [1161, 198] width 76 height 40
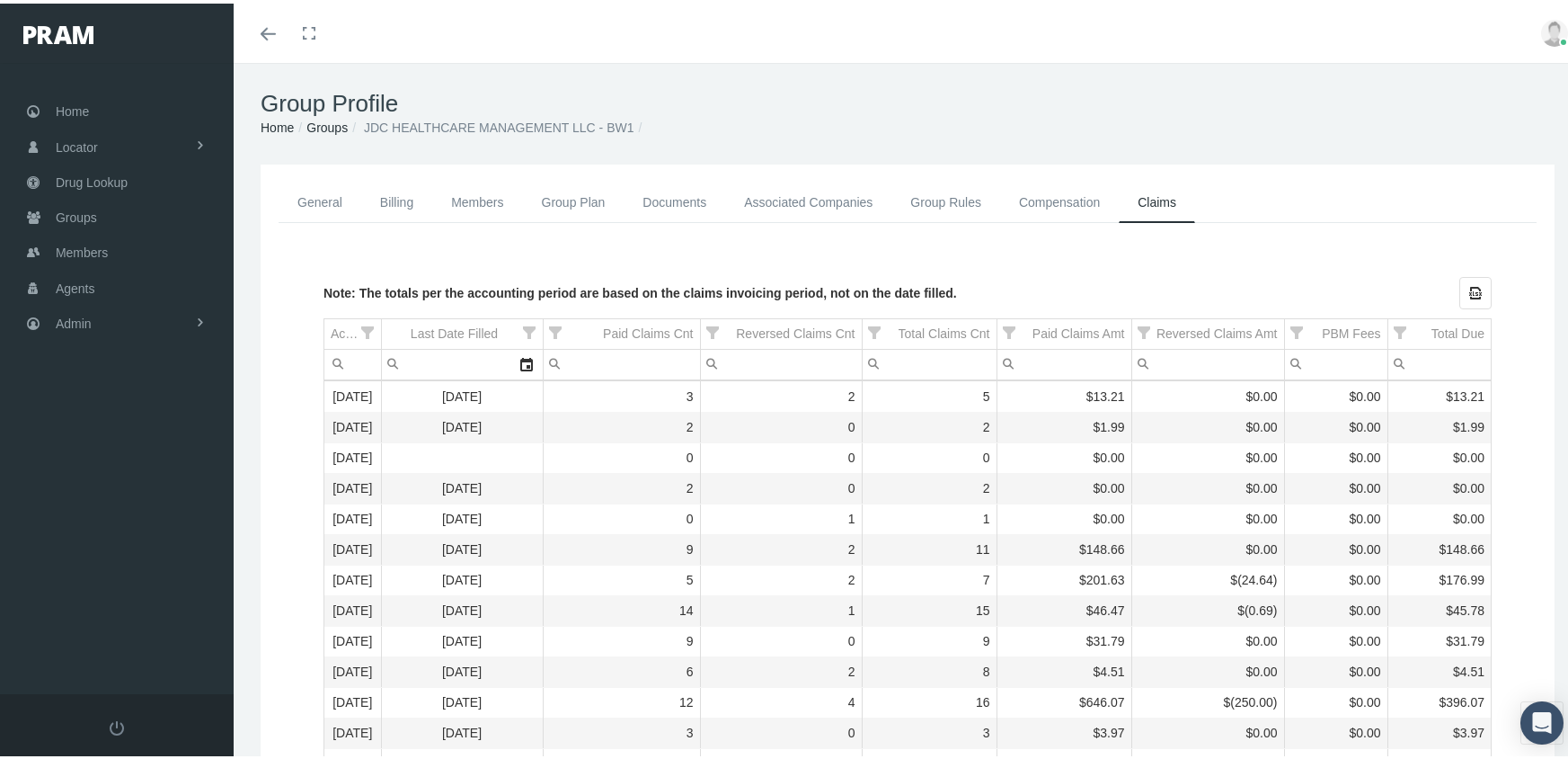
click at [326, 121] on link "Groups" at bounding box center [327, 123] width 41 height 14
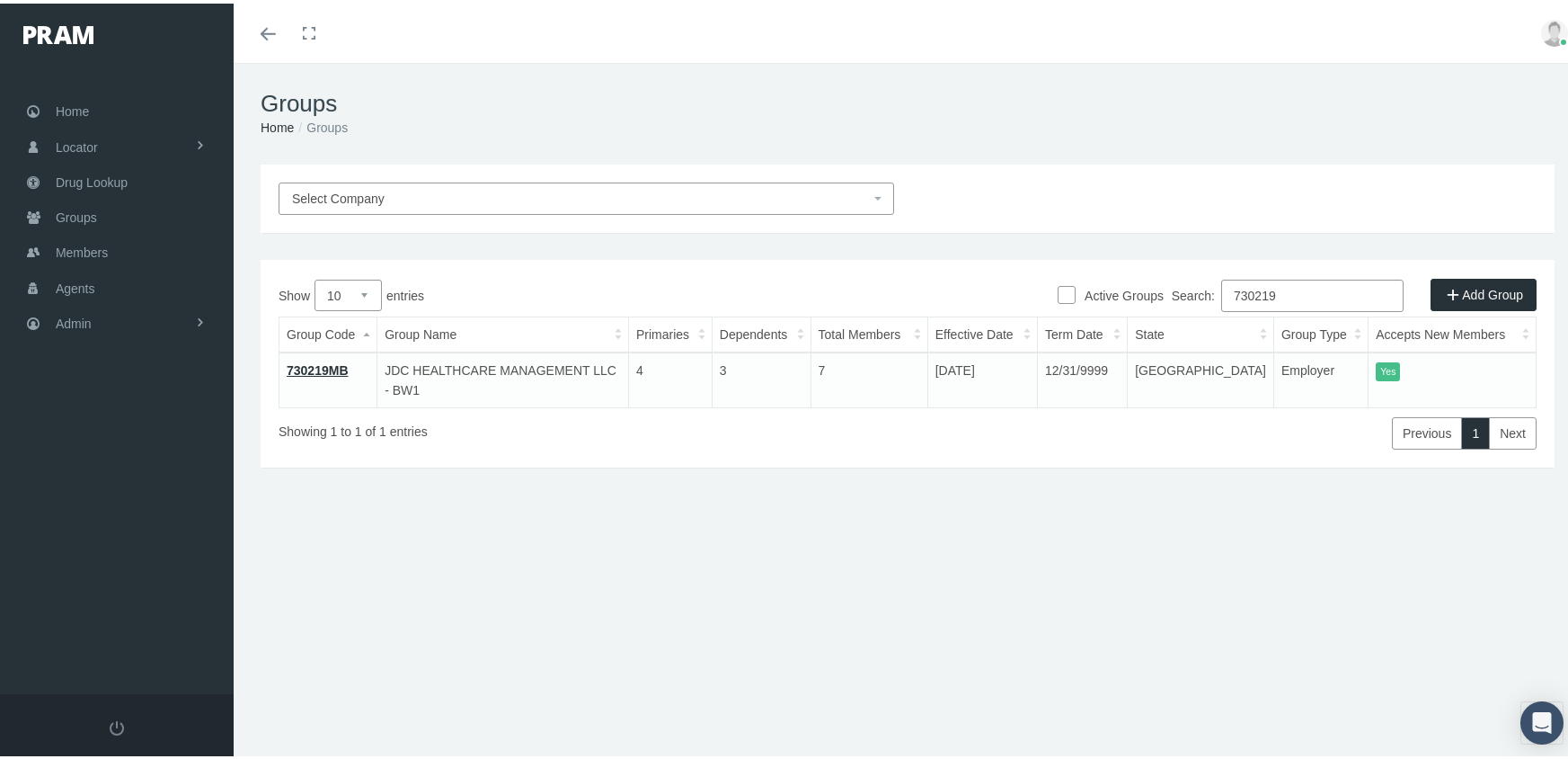
drag, startPoint x: 1294, startPoint y: 291, endPoint x: 1454, endPoint y: 295, distance: 160.0
click at [1190, 285] on label "Search: 730219" at bounding box center [1287, 292] width 232 height 32
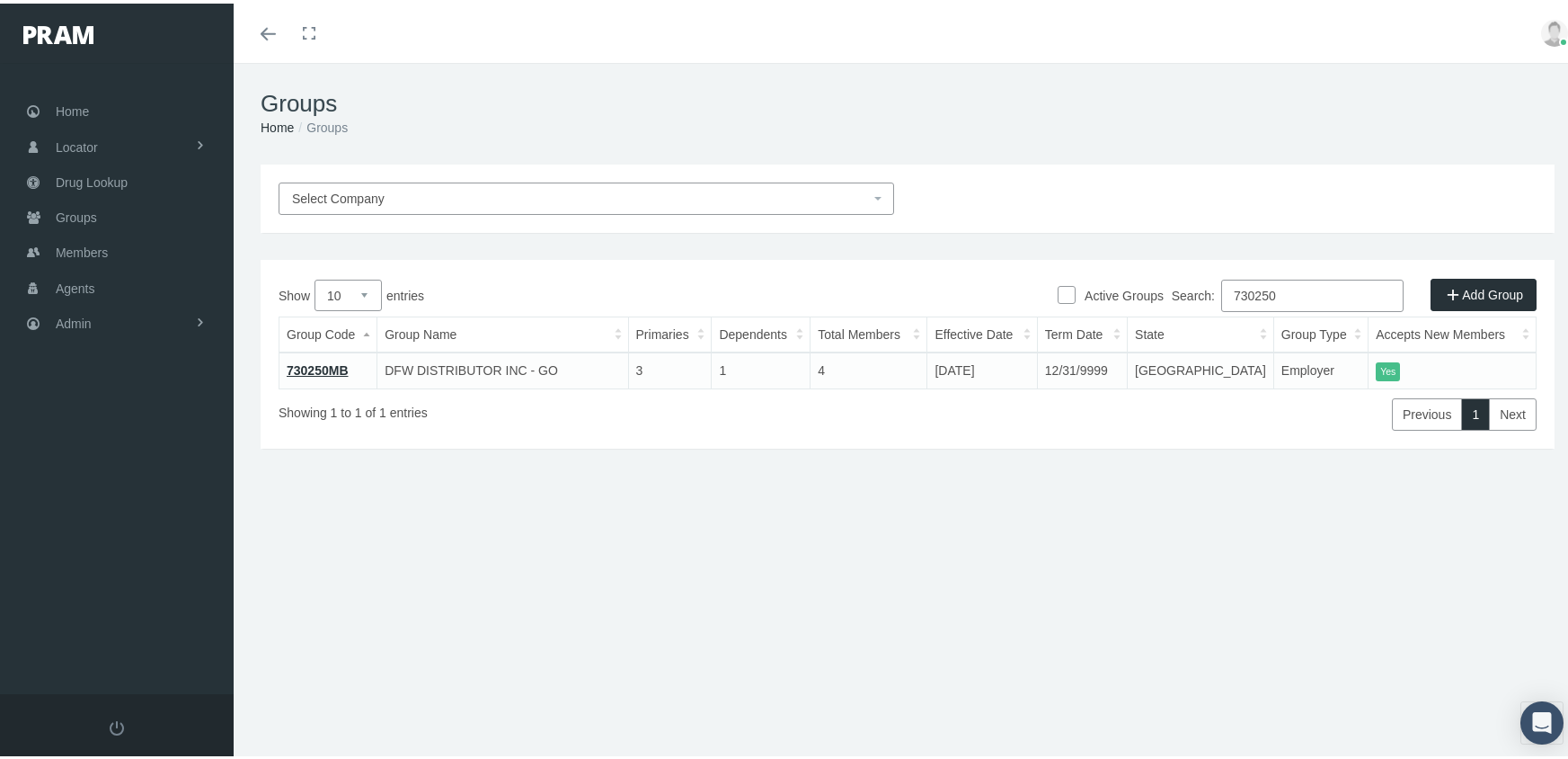
type input "730250"
click at [333, 362] on link "730250MB" at bounding box center [318, 366] width 62 height 14
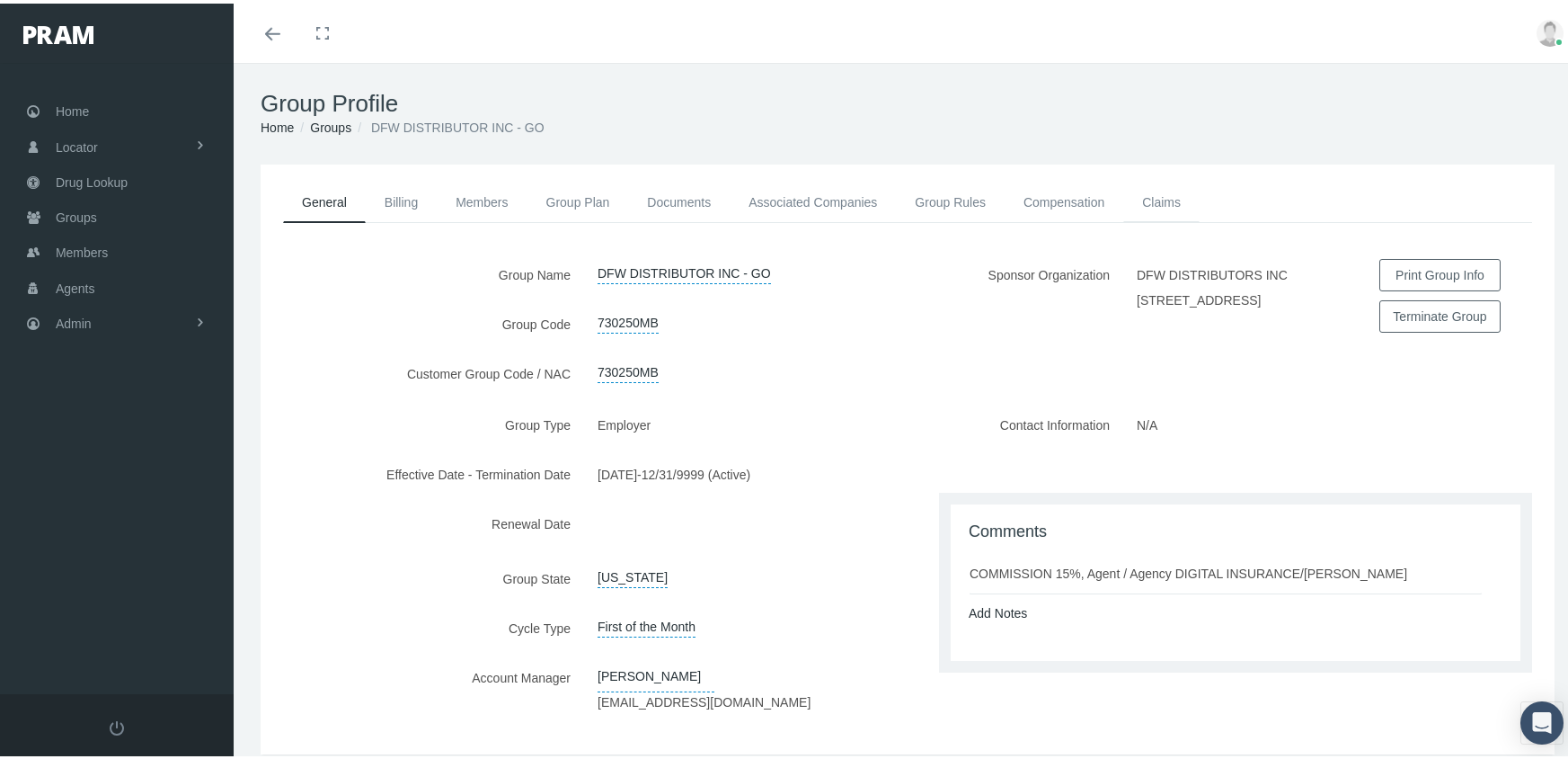
click at [1150, 204] on link "Claims" at bounding box center [1161, 198] width 76 height 40
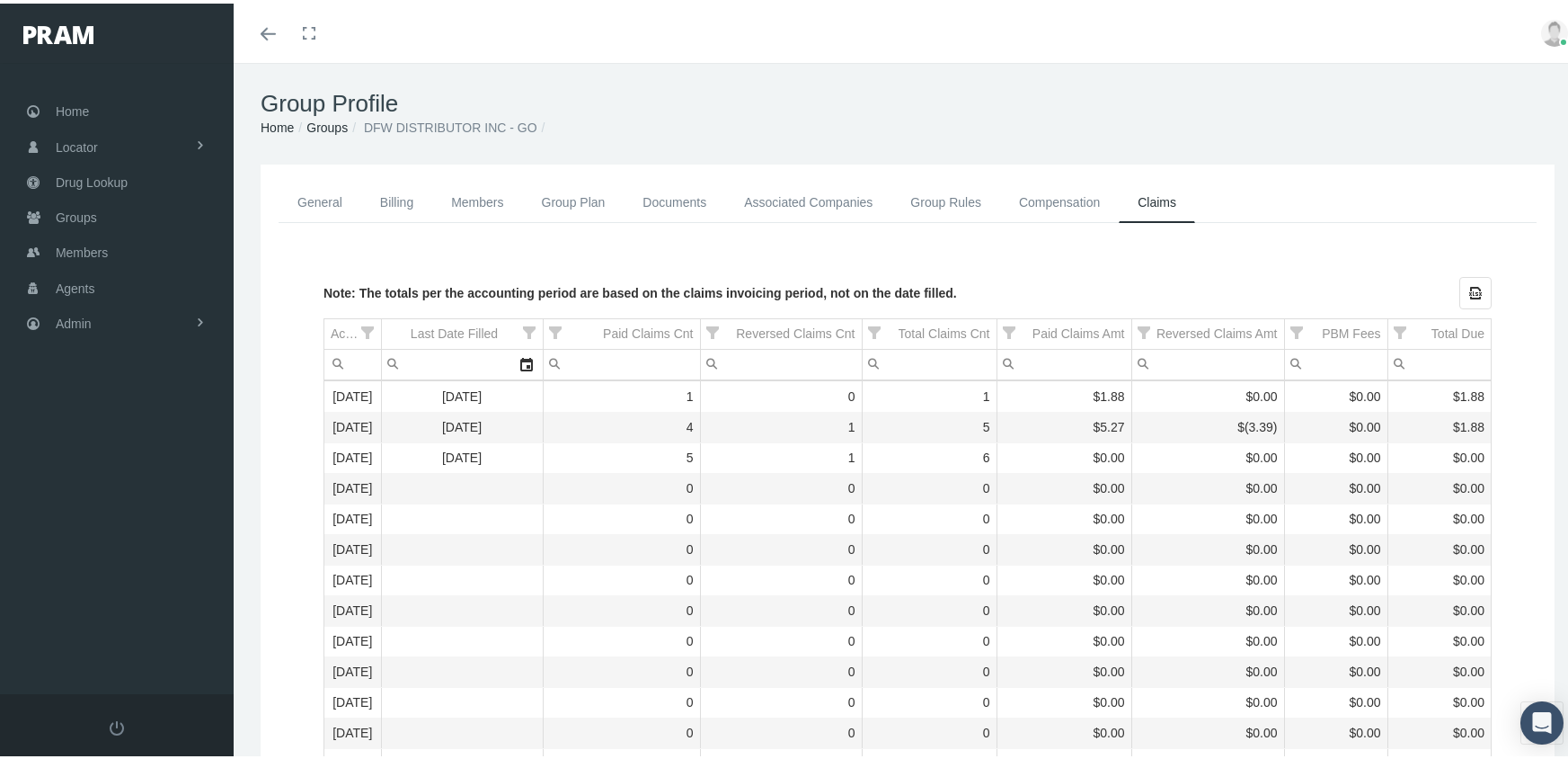
click at [334, 133] on li "Groups" at bounding box center [321, 123] width 54 height 20
click at [329, 119] on link "Groups" at bounding box center [327, 123] width 41 height 14
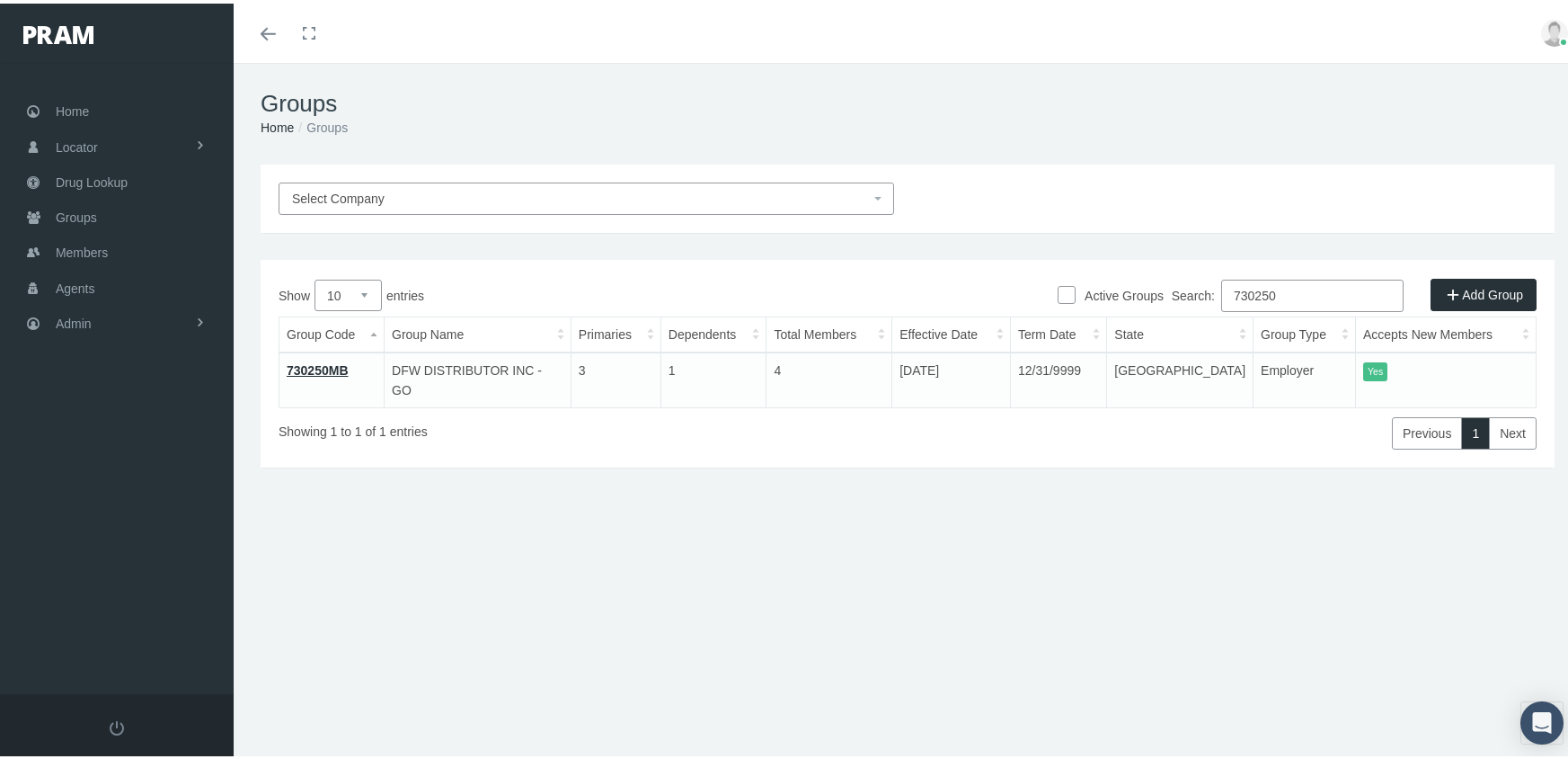
drag, startPoint x: 1291, startPoint y: 283, endPoint x: 1185, endPoint y: 288, distance: 106.1
click at [1185, 288] on label "Search: 730250" at bounding box center [1287, 292] width 232 height 32
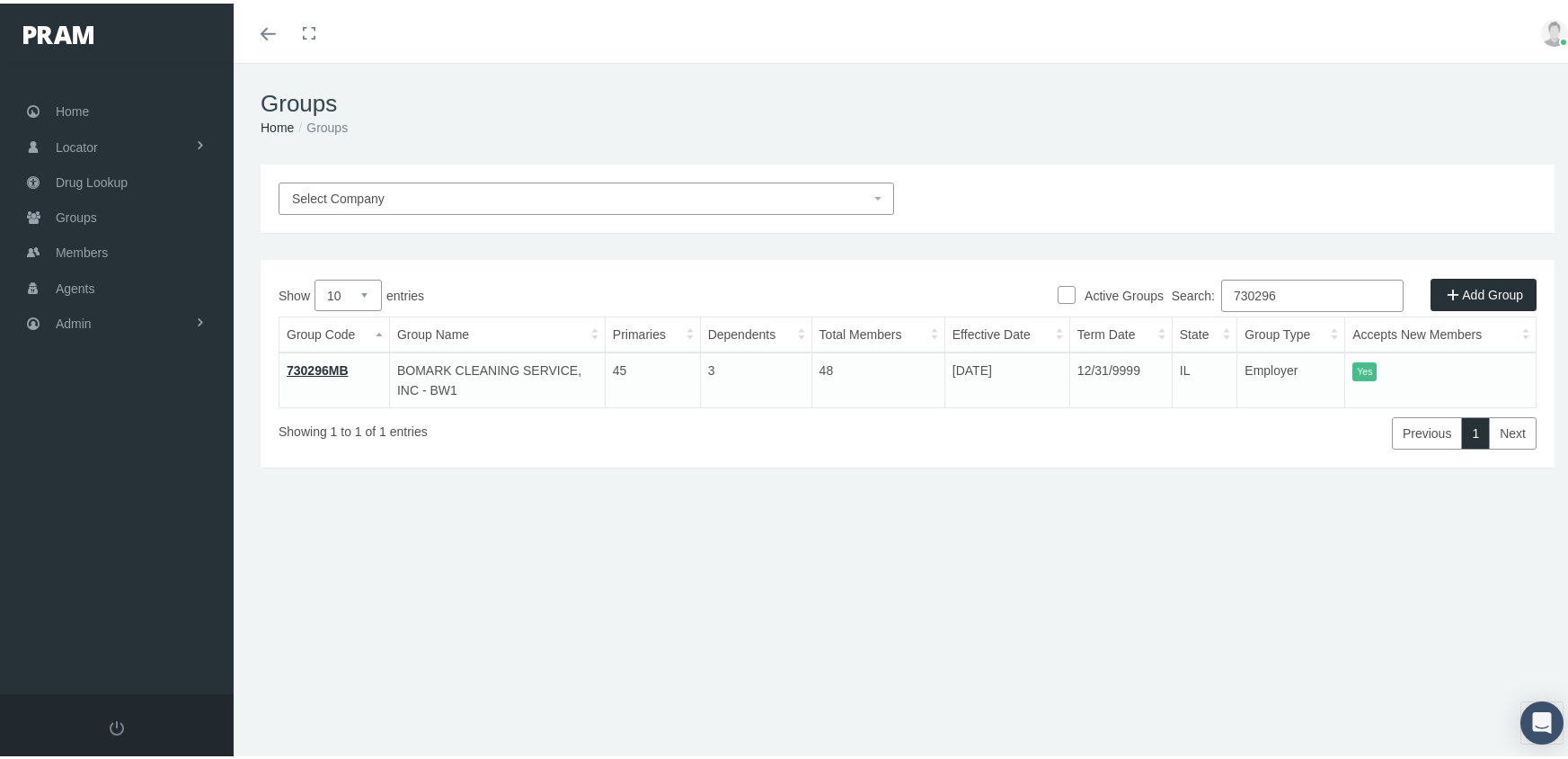
type input "730296"
click at [315, 362] on link "730296MB" at bounding box center [318, 366] width 62 height 14
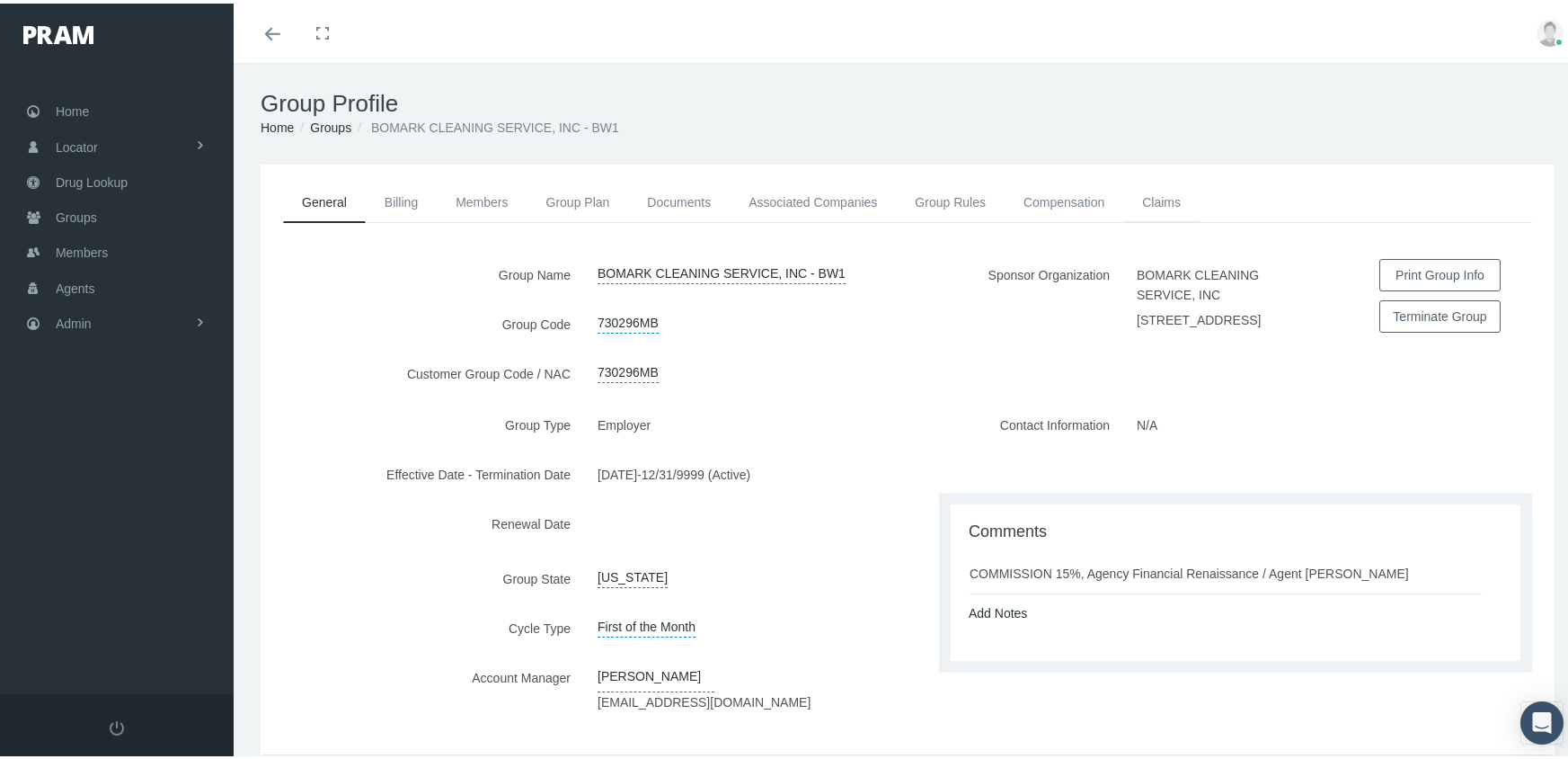
click at [1171, 186] on link "Claims" at bounding box center [1161, 198] width 76 height 40
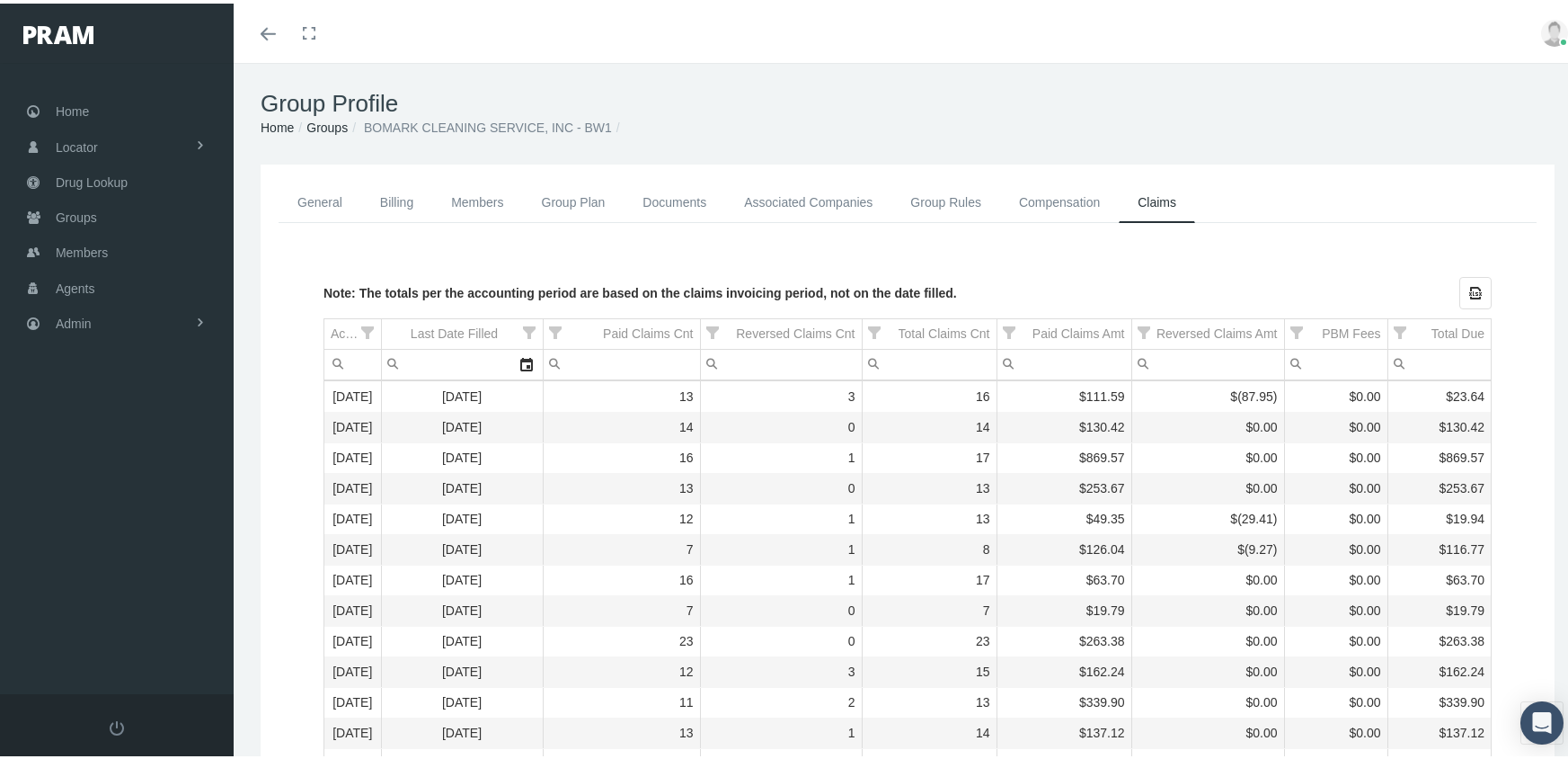
click at [321, 119] on link "Groups" at bounding box center [327, 123] width 41 height 14
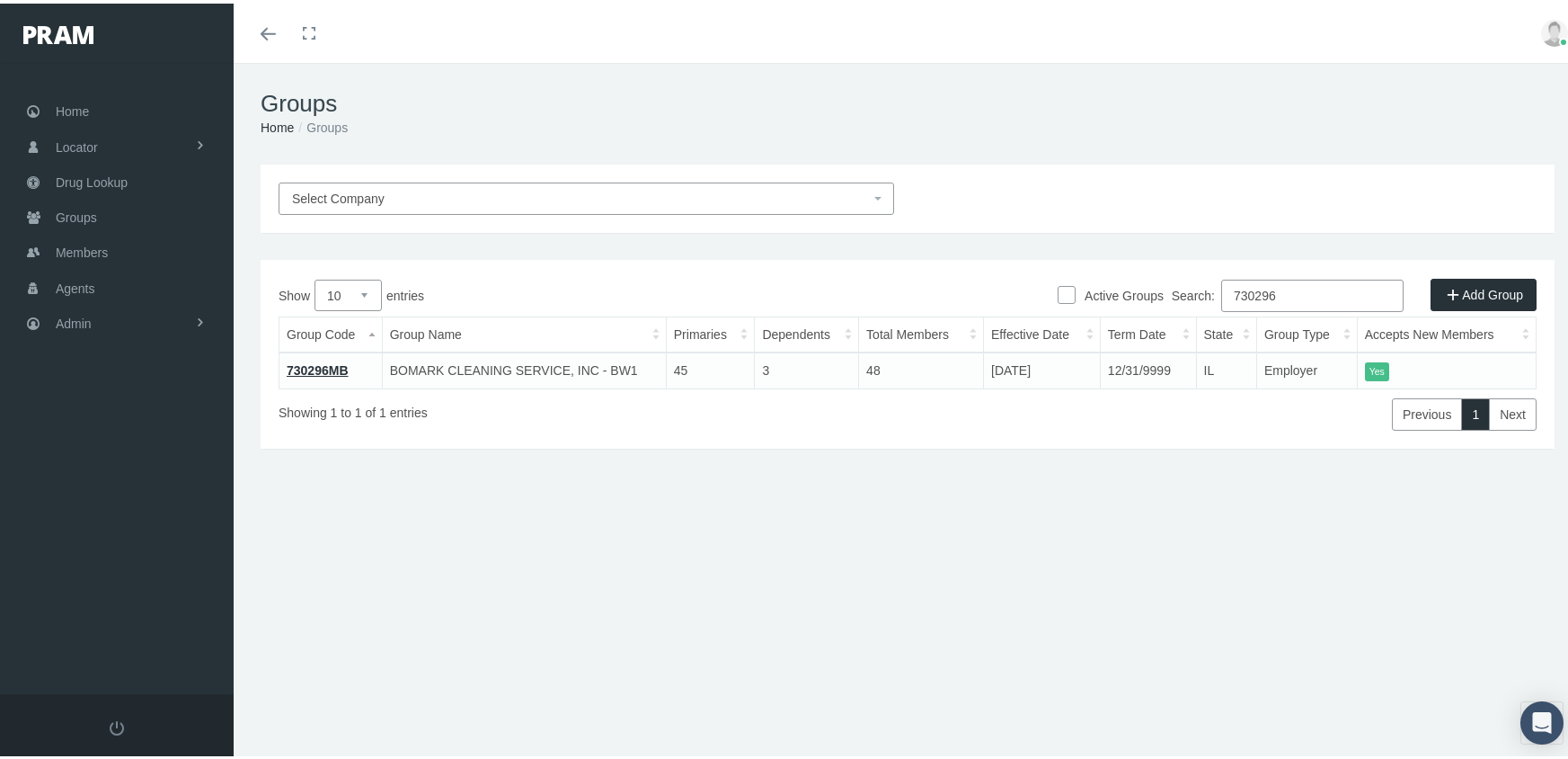
drag, startPoint x: 1289, startPoint y: 295, endPoint x: 1144, endPoint y: 304, distance: 145.3
click at [1144, 304] on div "Search: 730296" at bounding box center [1221, 293] width 629 height 37
type input "780132"
click at [322, 360] on link "780132MB" at bounding box center [318, 366] width 62 height 14
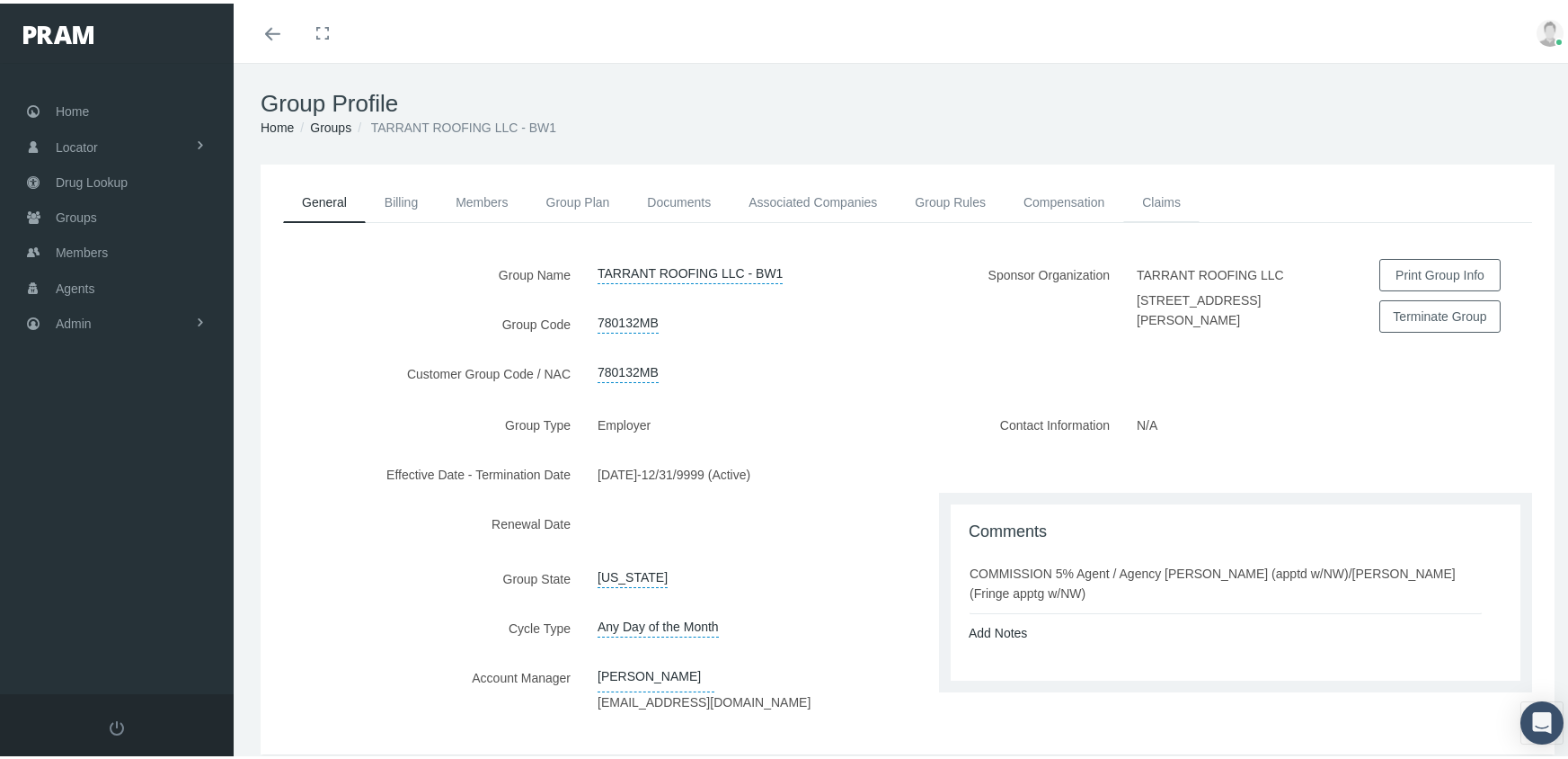
click at [1164, 193] on link "Claims" at bounding box center [1161, 198] width 76 height 40
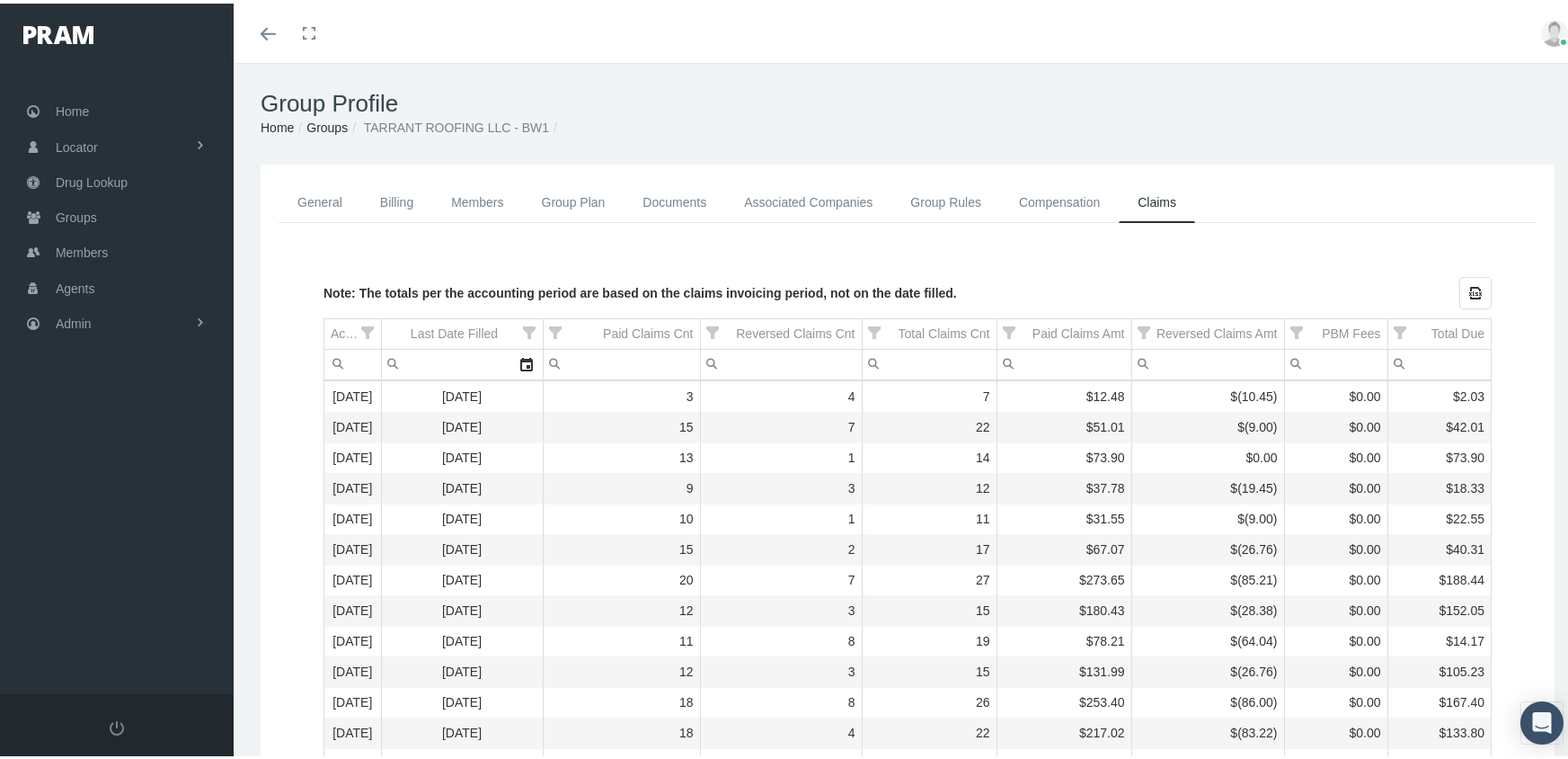
click at [331, 120] on link "Groups" at bounding box center [327, 123] width 41 height 14
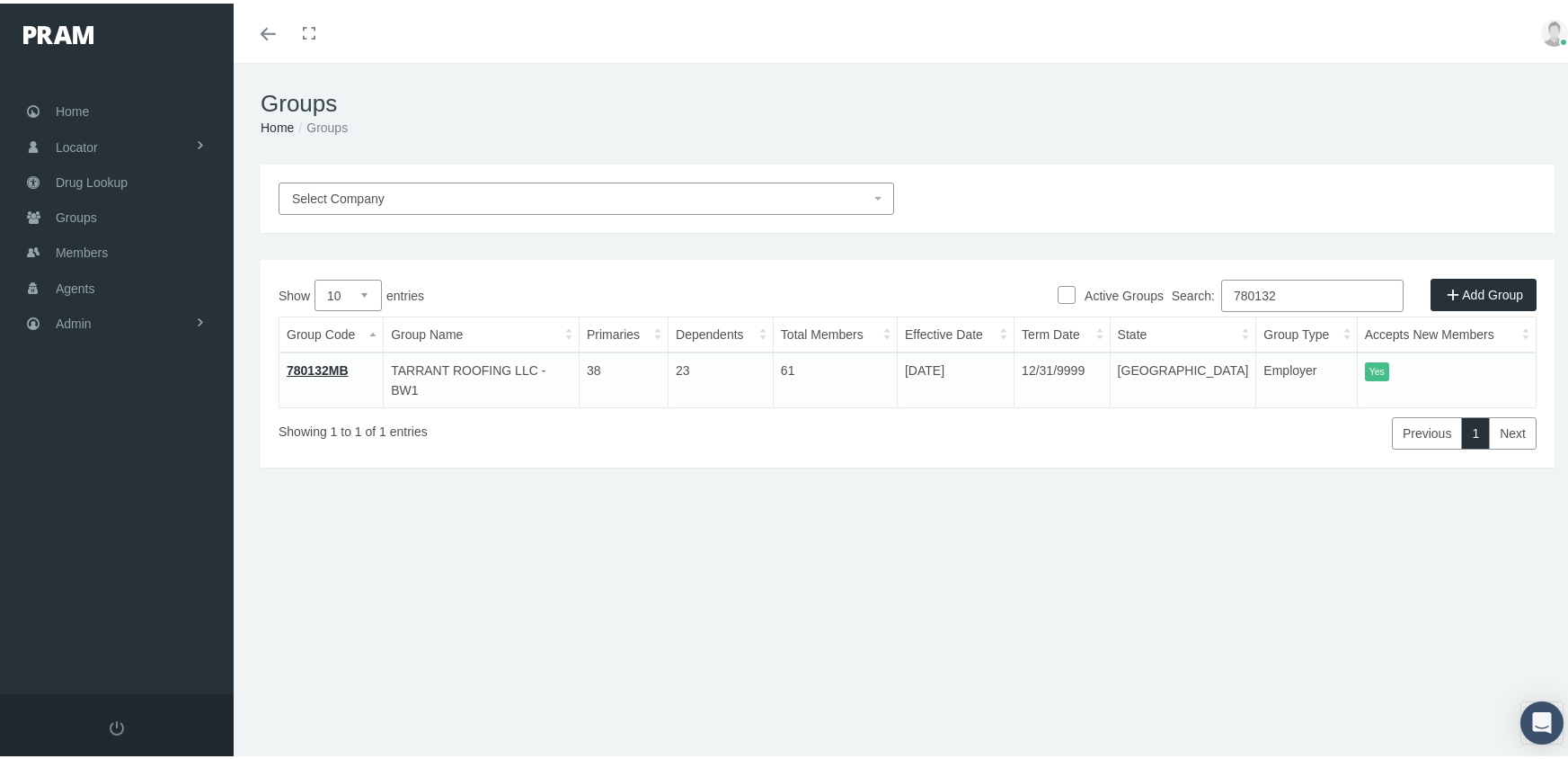
drag, startPoint x: 1282, startPoint y: 294, endPoint x: 1189, endPoint y: 293, distance: 93.0
click at [1189, 293] on label "Search: 780132" at bounding box center [1287, 292] width 232 height 32
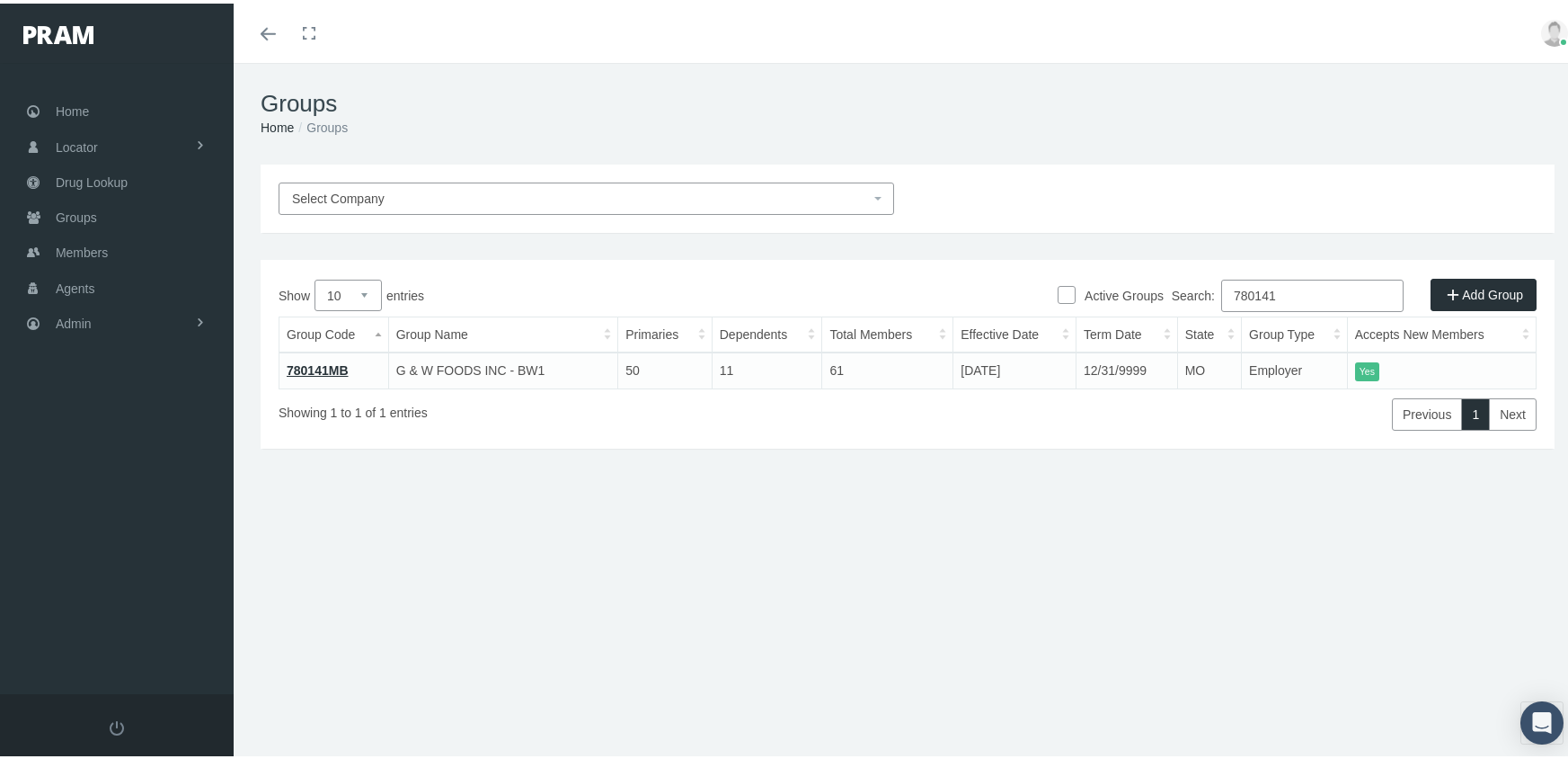
type input "780141"
click at [328, 365] on link "780141MB" at bounding box center [318, 366] width 62 height 14
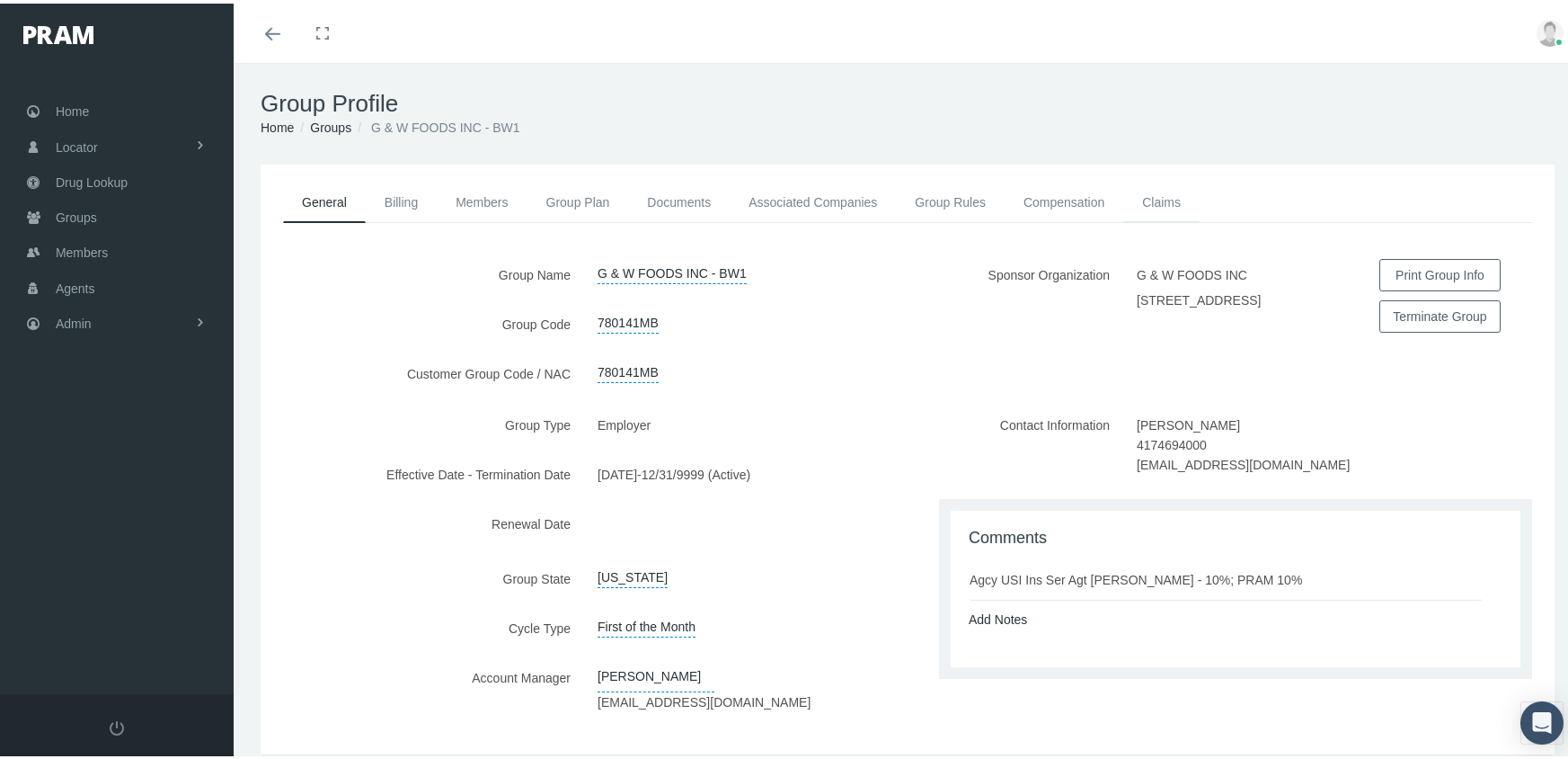
click at [1170, 189] on link "Claims" at bounding box center [1161, 198] width 76 height 40
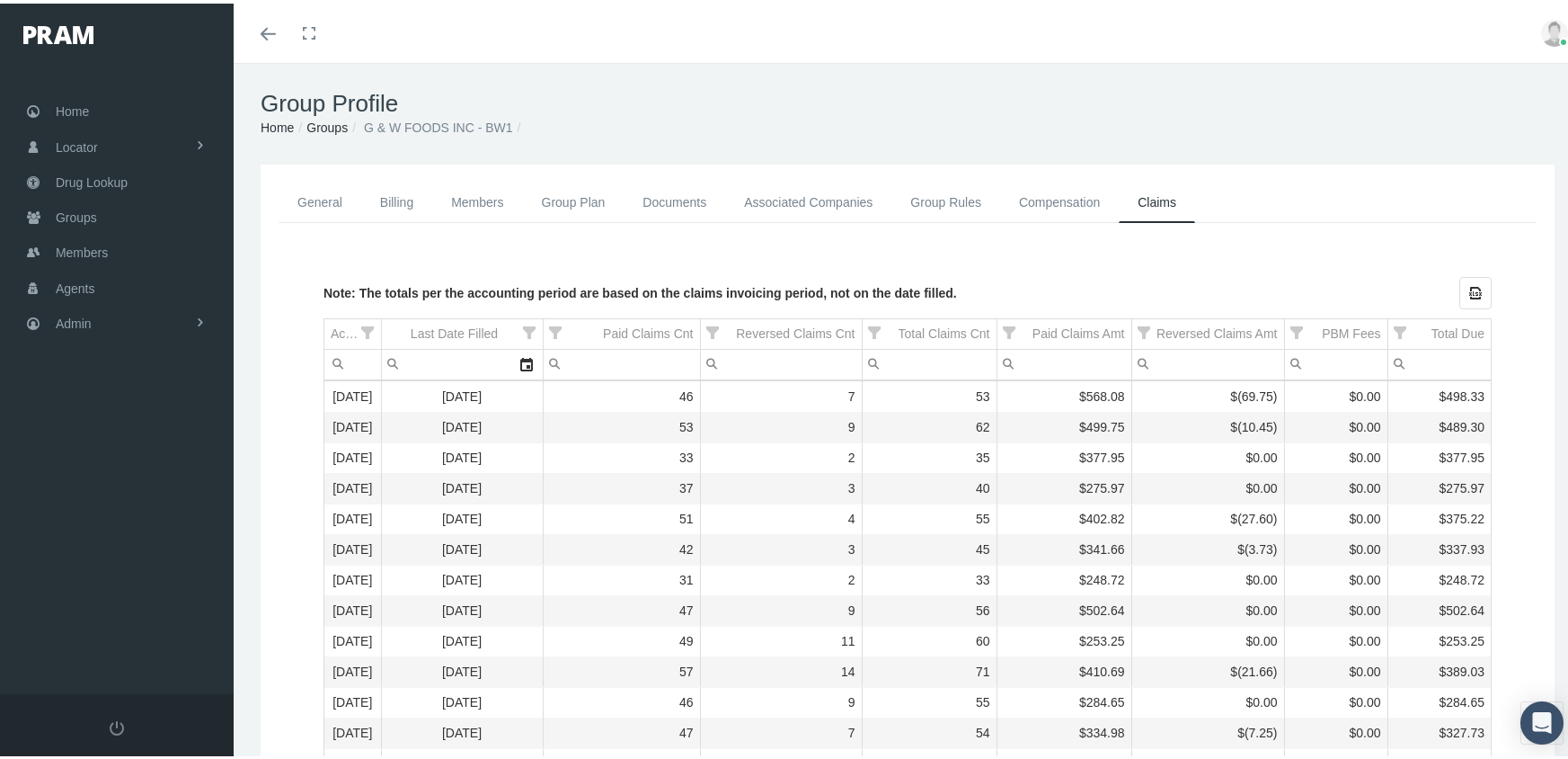
click at [336, 118] on link "Groups" at bounding box center [327, 123] width 41 height 14
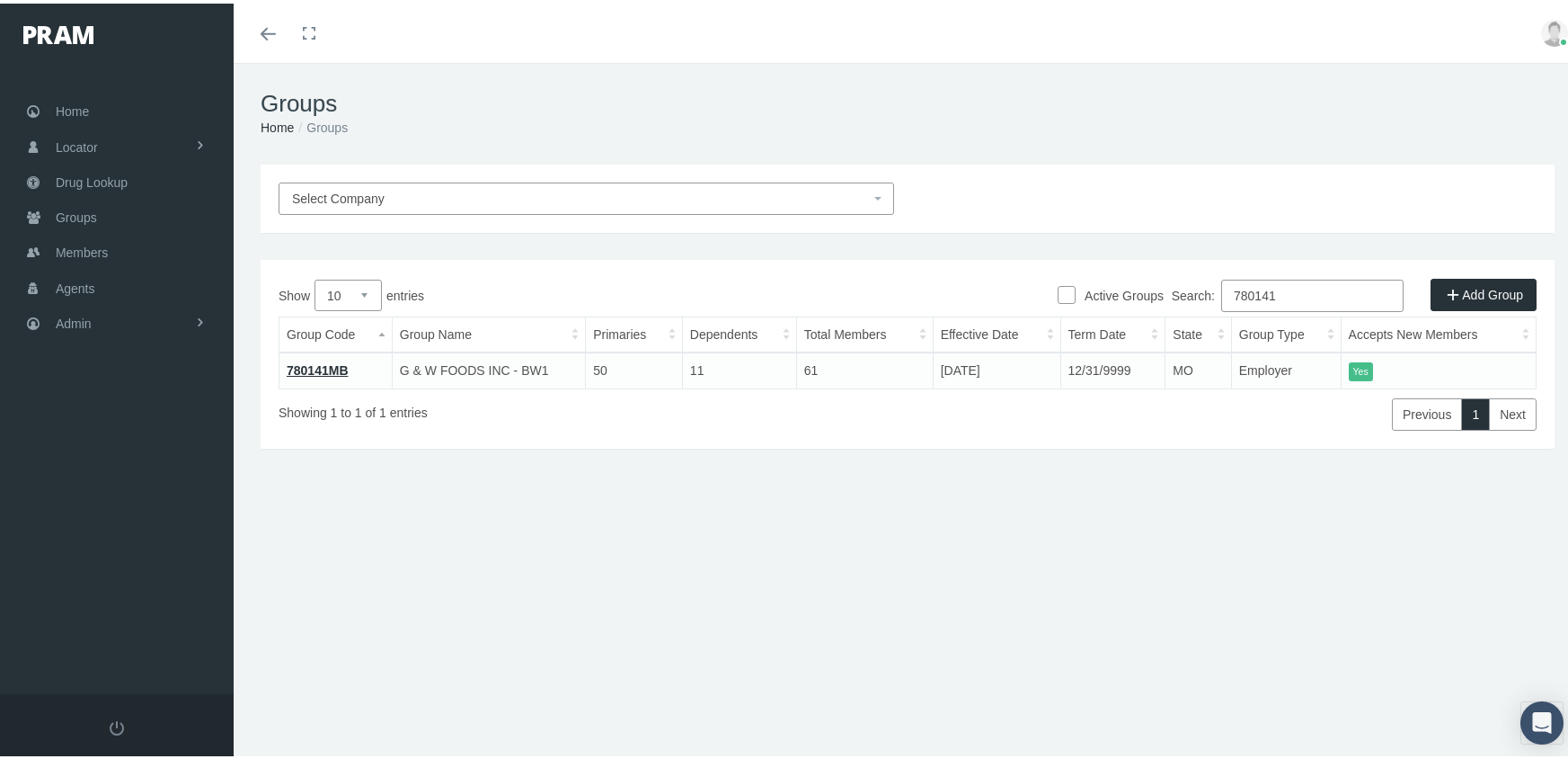
drag, startPoint x: 1279, startPoint y: 291, endPoint x: 1178, endPoint y: 295, distance: 101.1
click at [1178, 295] on label "Search: 780141" at bounding box center [1287, 292] width 232 height 32
type input "780199"
click at [319, 364] on link "780199MB" at bounding box center [318, 366] width 62 height 14
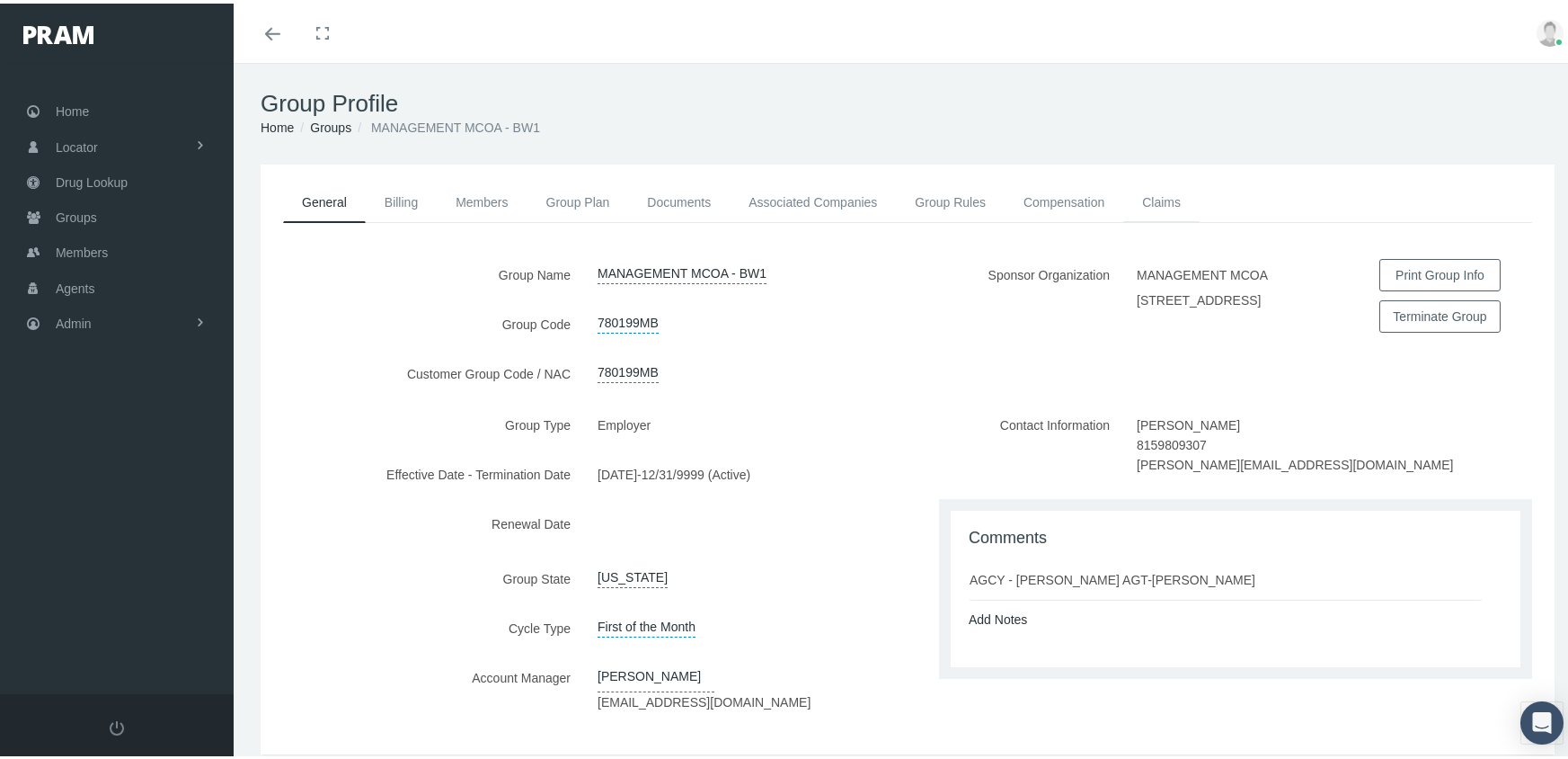
click at [1169, 193] on link "Claims" at bounding box center [1161, 198] width 76 height 40
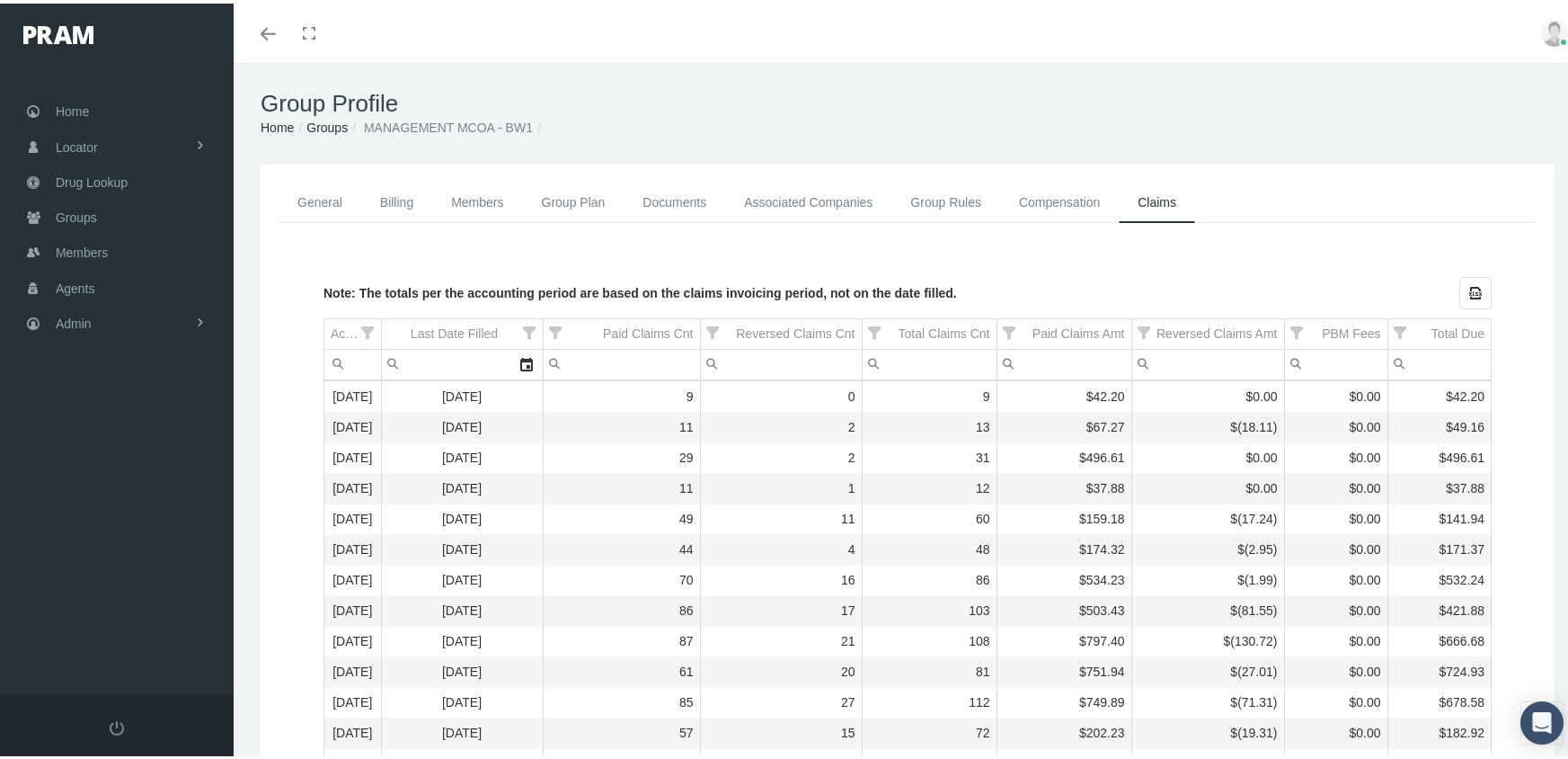
click at [324, 130] on link "Groups" at bounding box center [327, 123] width 41 height 14
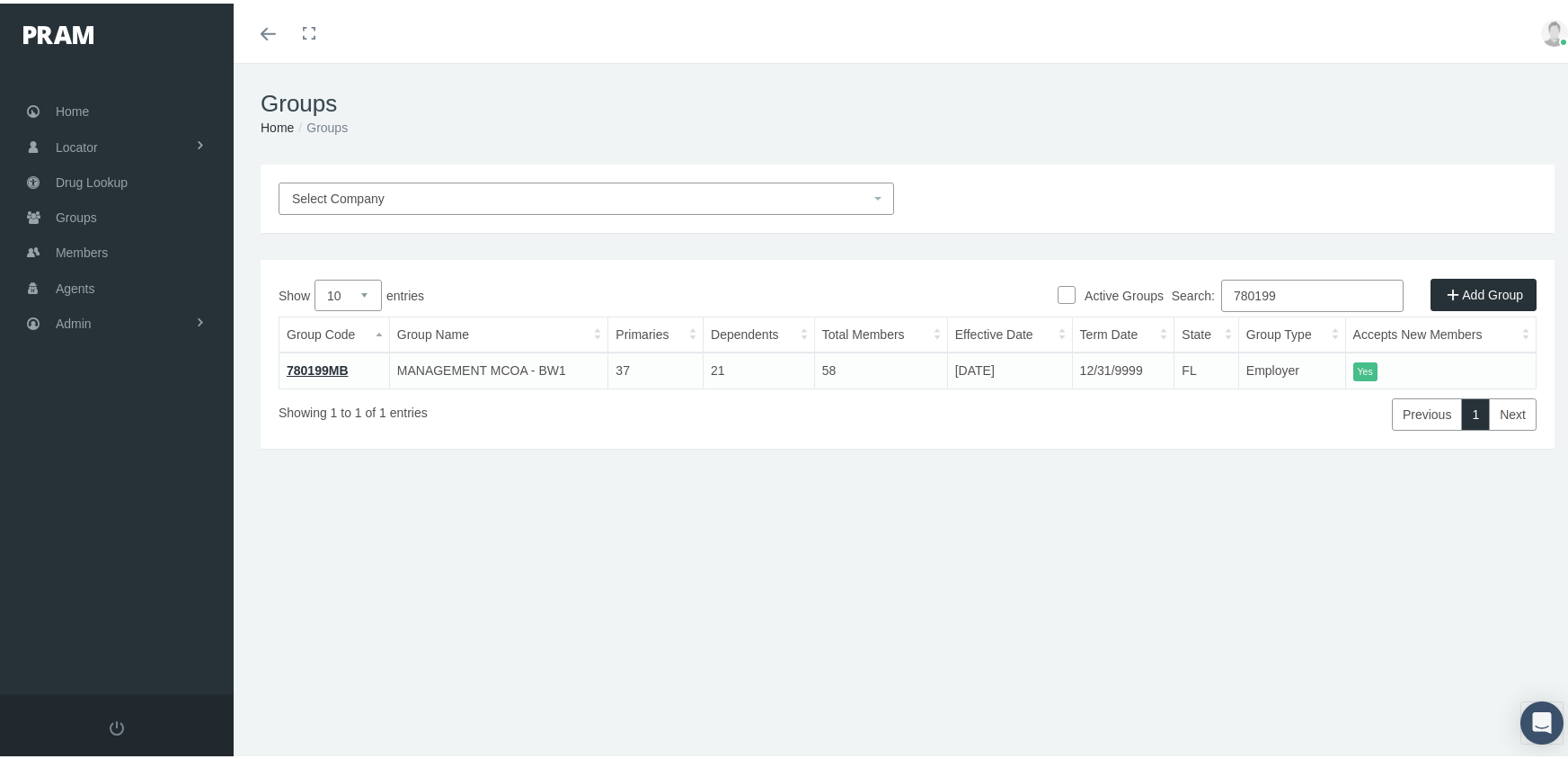
drag, startPoint x: 1298, startPoint y: 284, endPoint x: 1211, endPoint y: 289, distance: 87.1
click at [1211, 289] on label "Search: 780199" at bounding box center [1287, 292] width 232 height 32
type input "780205"
click at [339, 365] on link "780205MB" at bounding box center [318, 366] width 62 height 14
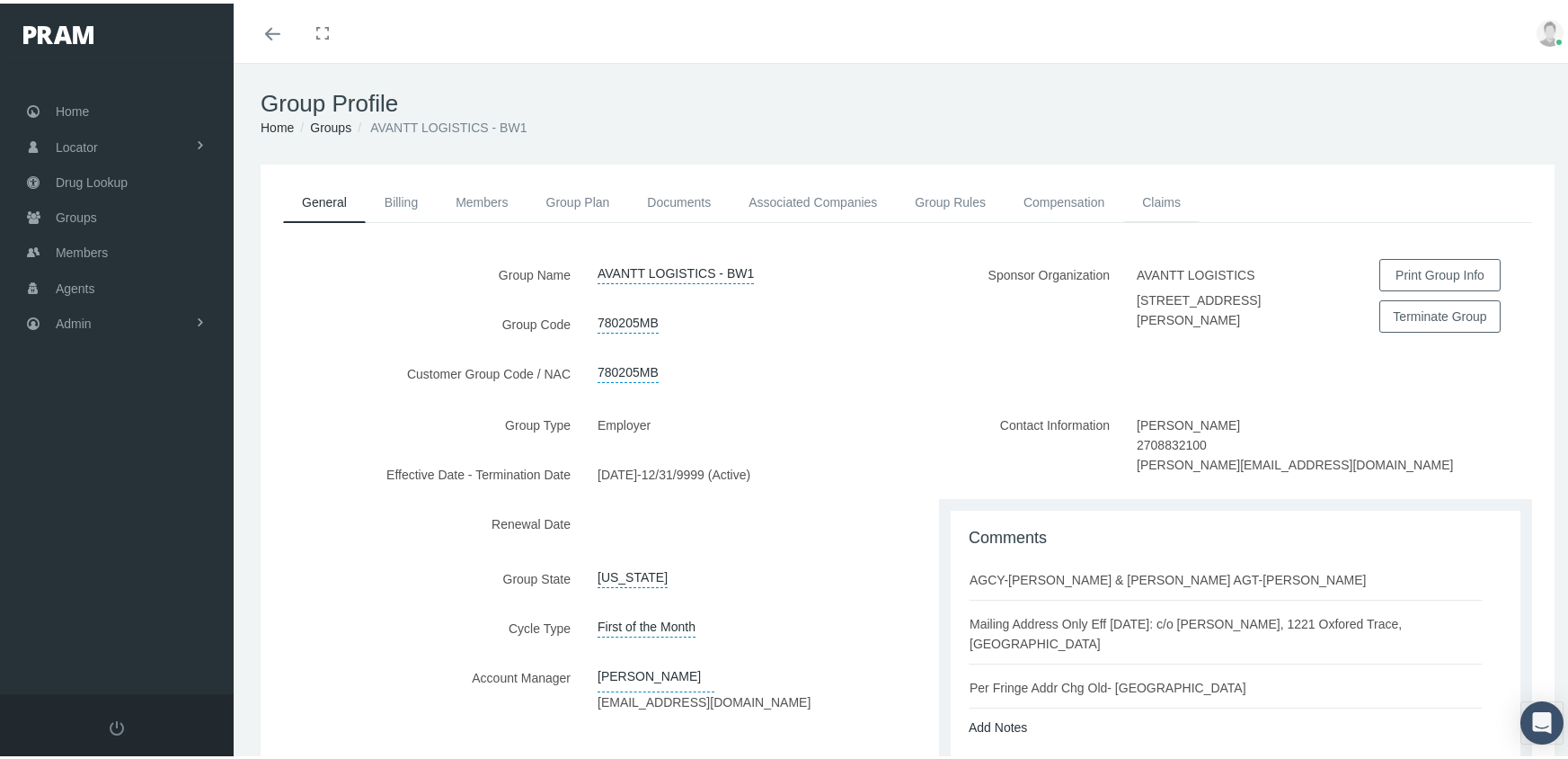
click at [1173, 193] on link "Claims" at bounding box center [1161, 198] width 76 height 40
